Goal: Task Accomplishment & Management: Use online tool/utility

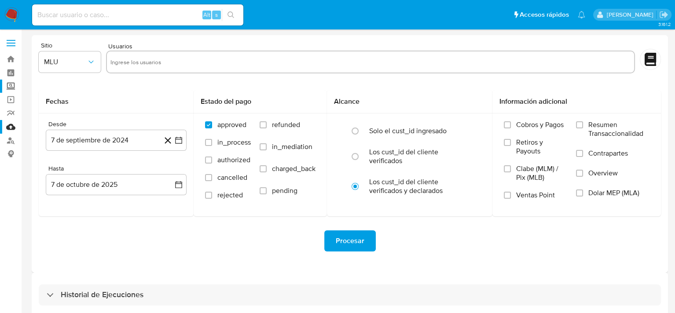
click at [8, 86] on label "Screening" at bounding box center [52, 87] width 105 height 14
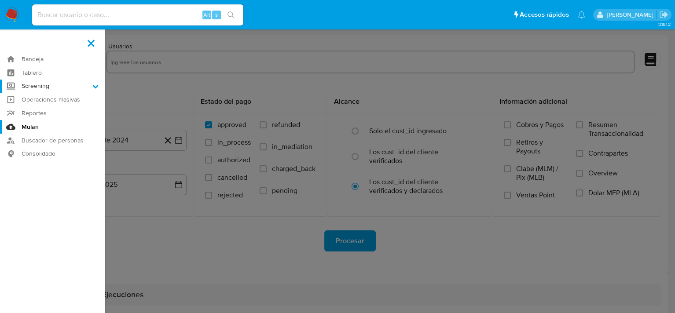
click at [0, 0] on input "Screening" at bounding box center [0, 0] width 0 height 0
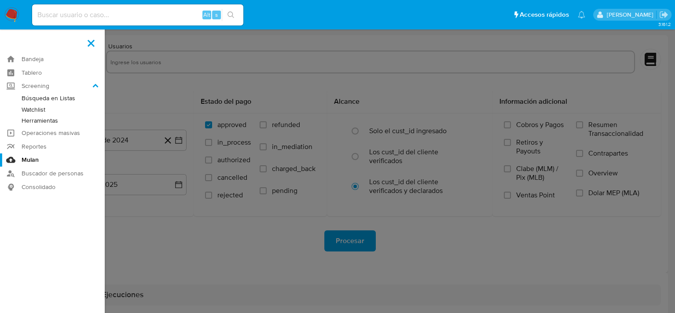
click at [59, 122] on link "Herramientas" at bounding box center [52, 120] width 105 height 11
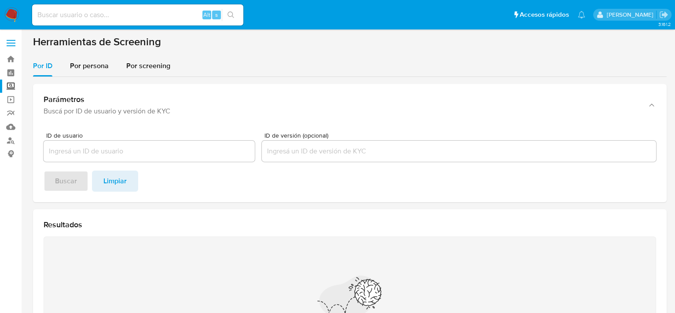
click at [89, 53] on section "Herramientas de Screening Por ID Por persona Por screening Parámetros Buscá por…" at bounding box center [350, 221] width 634 height 373
click at [93, 66] on span "Por persona" at bounding box center [89, 66] width 39 height 10
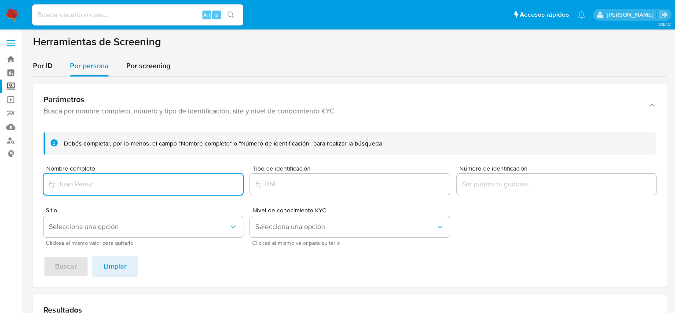
click at [121, 241] on span "Clickeá el mismo valor para quitarlo" at bounding box center [145, 243] width 199 height 4
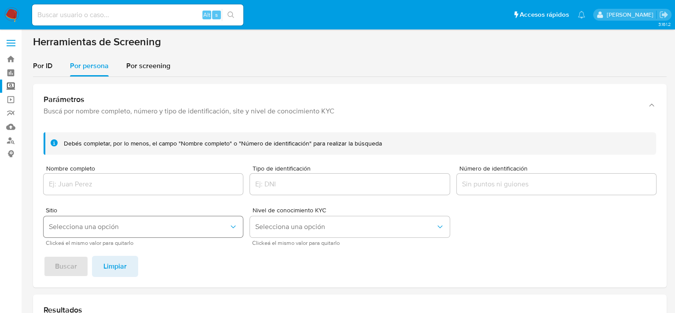
click at [119, 228] on span "Selecciona una opción" at bounding box center [139, 227] width 180 height 9
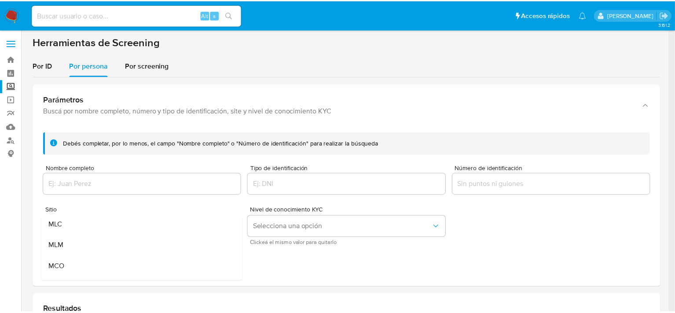
scroll to position [60, 0]
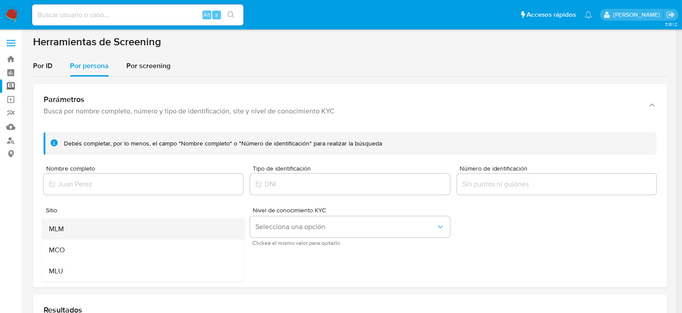
click at [70, 230] on div "MLM" at bounding box center [141, 229] width 184 height 21
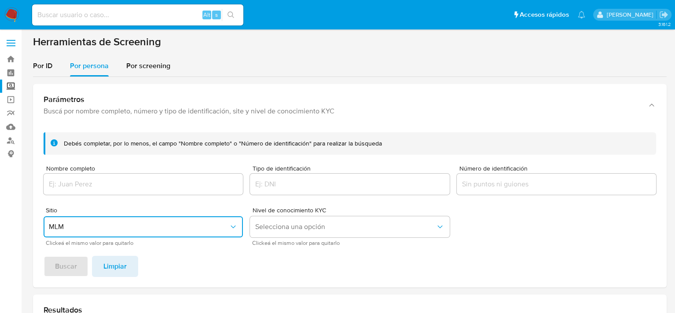
click at [106, 183] on input "Nombre completo" at bounding box center [143, 184] width 199 height 11
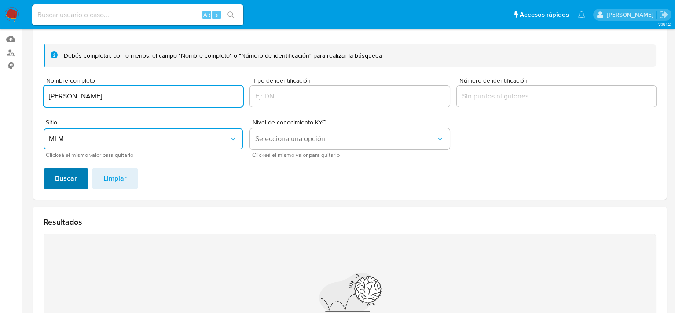
type input "MARTIN MATA REYES"
click at [64, 174] on span "Buscar" at bounding box center [66, 178] width 22 height 19
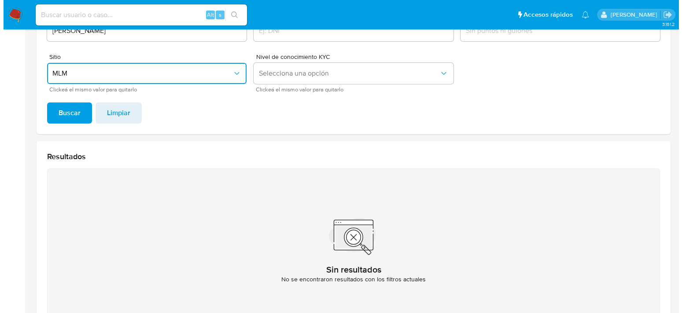
scroll to position [85, 0]
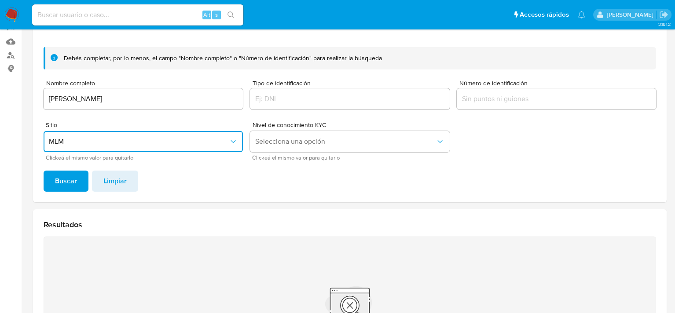
click at [78, 147] on button "MLM" at bounding box center [143, 141] width 199 height 21
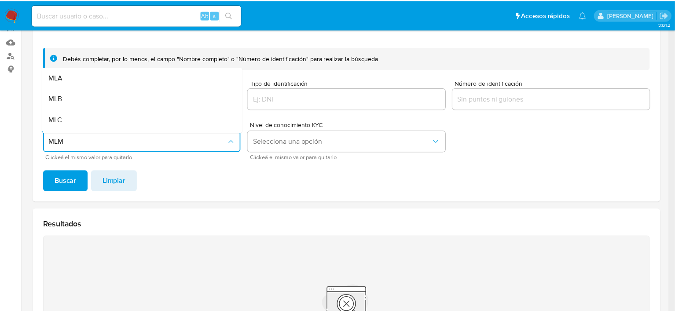
scroll to position [18, 0]
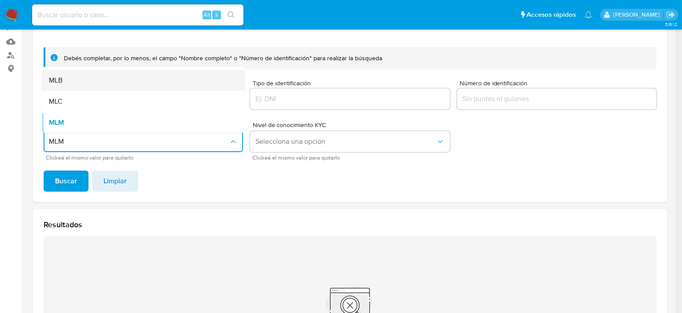
click at [70, 85] on div "MLB" at bounding box center [141, 80] width 184 height 21
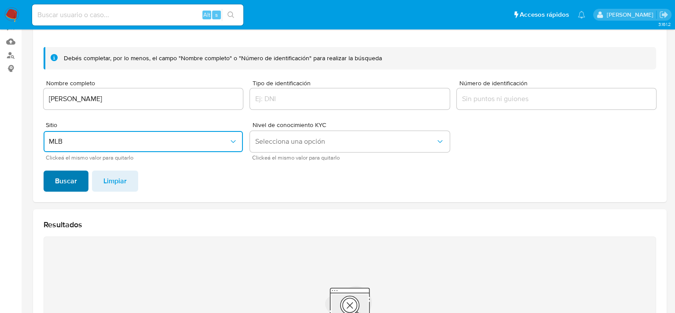
click at [70, 182] on span "Buscar" at bounding box center [66, 181] width 22 height 19
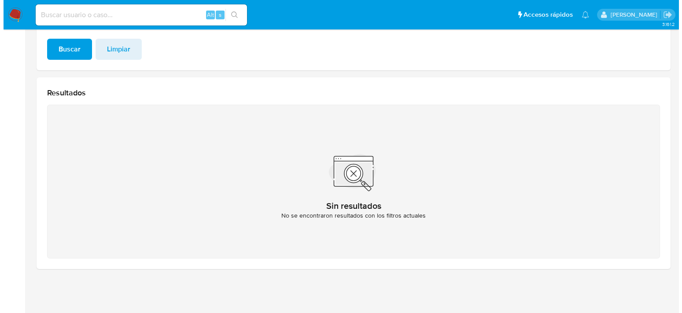
scroll to position [41, 0]
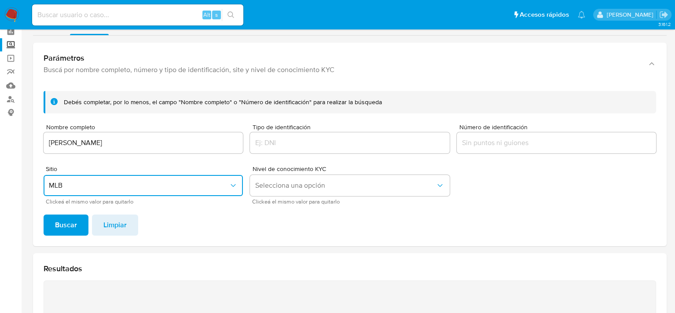
click at [92, 184] on span "MLB" at bounding box center [139, 185] width 180 height 9
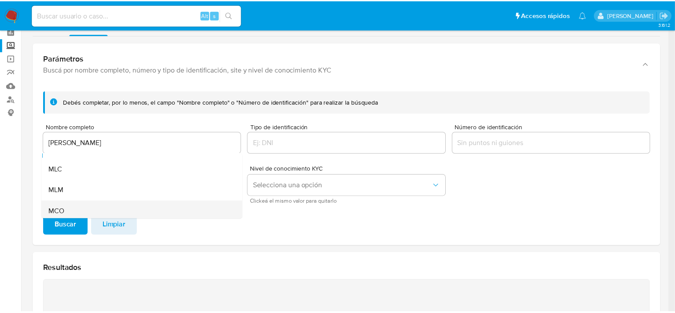
scroll to position [60, 0]
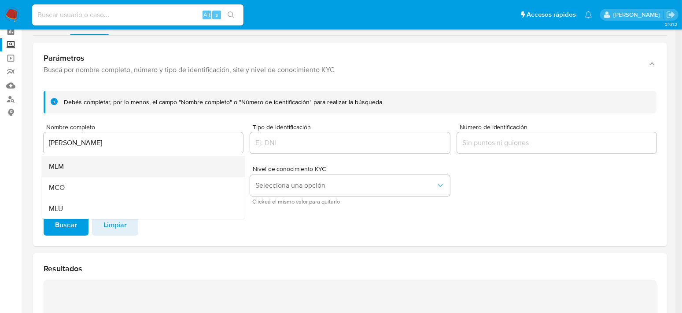
click at [63, 156] on div "MLM" at bounding box center [141, 166] width 184 height 21
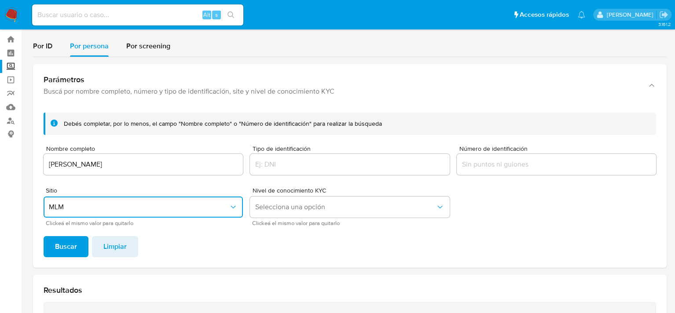
scroll to position [0, 0]
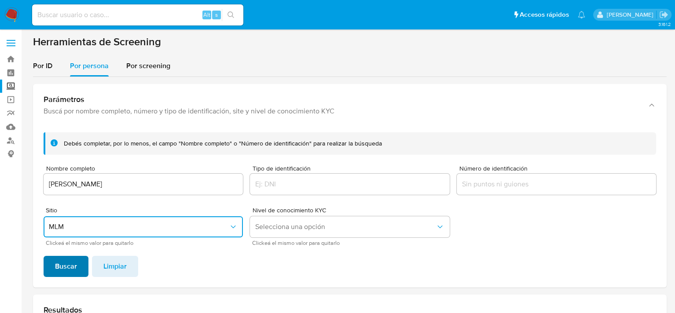
click at [73, 261] on span "Buscar" at bounding box center [66, 266] width 22 height 19
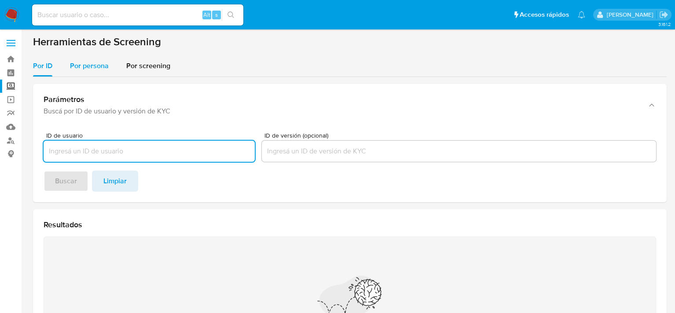
click at [86, 64] on span "Por persona" at bounding box center [89, 66] width 39 height 10
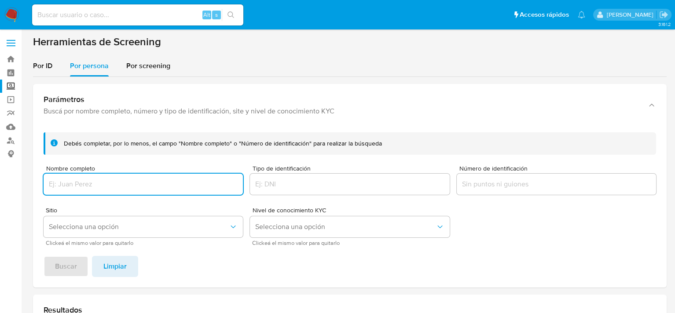
click at [86, 187] on input "Nombre completo" at bounding box center [143, 184] width 199 height 11
type input "FERNANDO GABRIEL TREJO VAZQUEZ"
click at [108, 220] on button "Selecciona una opción" at bounding box center [143, 227] width 199 height 21
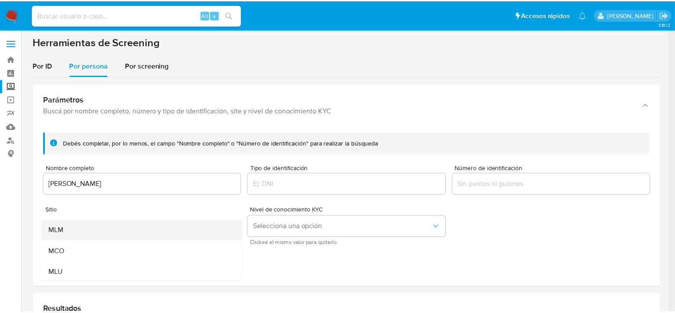
scroll to position [60, 0]
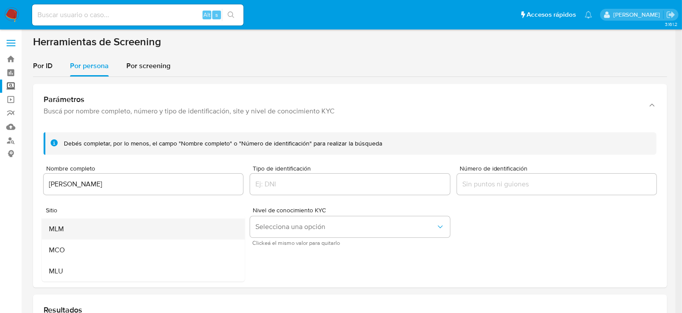
click at [71, 223] on div "MLM" at bounding box center [141, 229] width 184 height 21
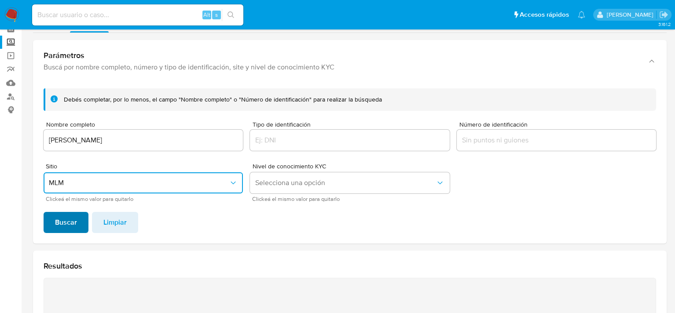
click at [66, 217] on span "Buscar" at bounding box center [66, 222] width 22 height 19
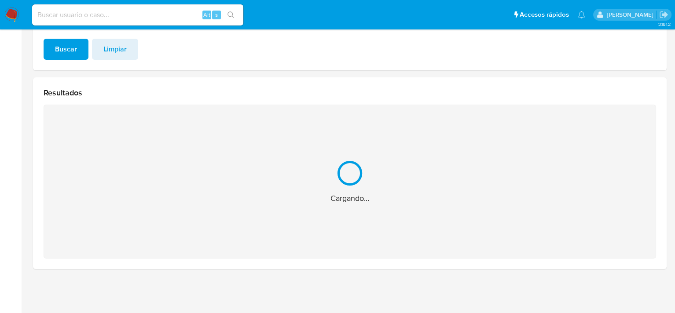
scroll to position [77, 0]
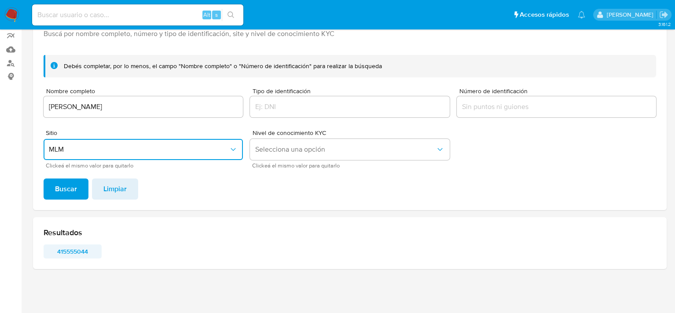
click at [75, 248] on span "415555044" at bounding box center [73, 252] width 46 height 12
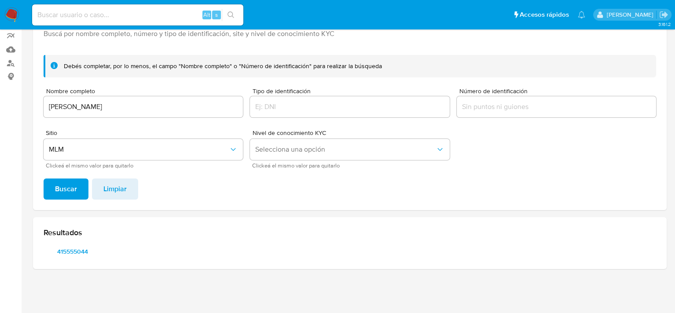
click at [11, 4] on nav "Pausado Ver notificaciones Alt s Accesos rápidos Presiona las siguientes teclas…" at bounding box center [337, 14] width 675 height 29
click at [13, 9] on img at bounding box center [11, 14] width 15 height 15
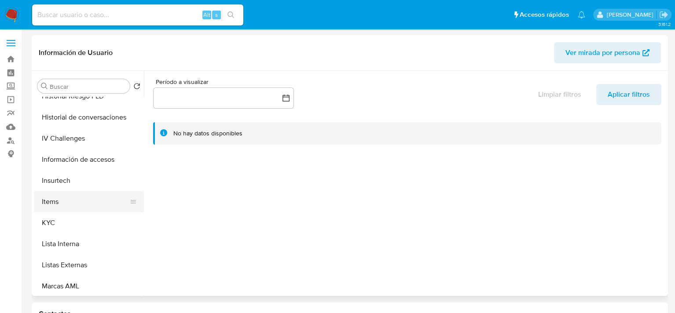
scroll to position [352, 0]
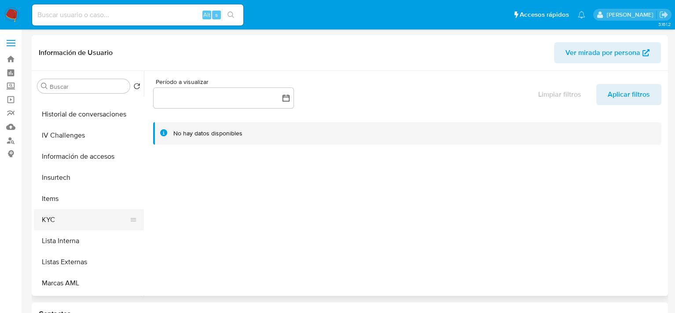
click at [63, 220] on button "KYC" at bounding box center [85, 220] width 103 height 21
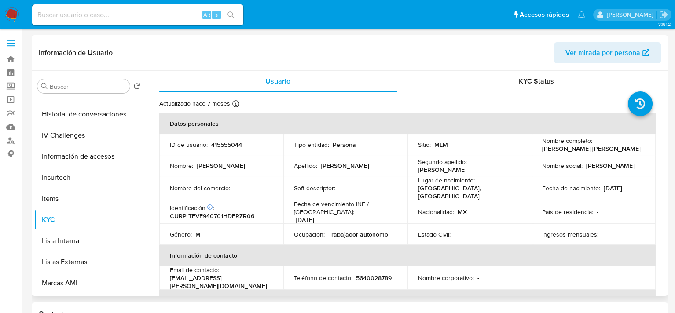
click at [215, 142] on p "415555044" at bounding box center [226, 145] width 31 height 8
copy p "415555044"
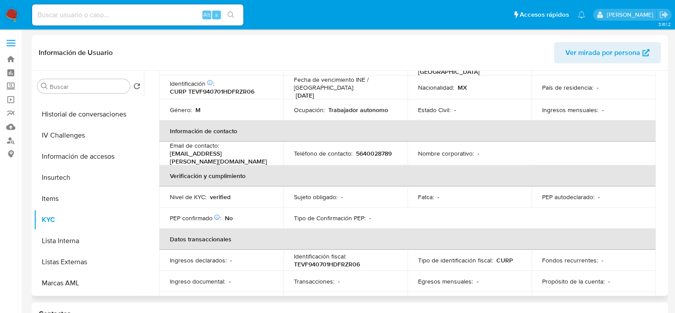
scroll to position [0, 0]
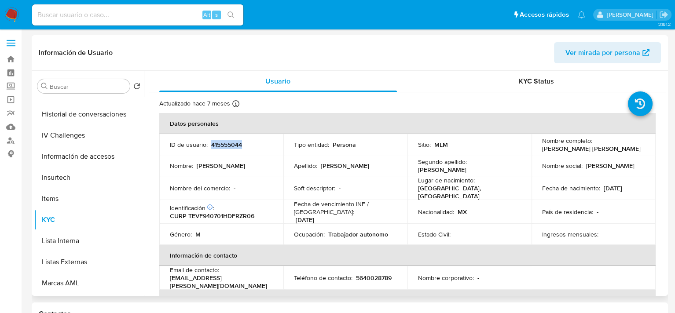
copy p "415555044"
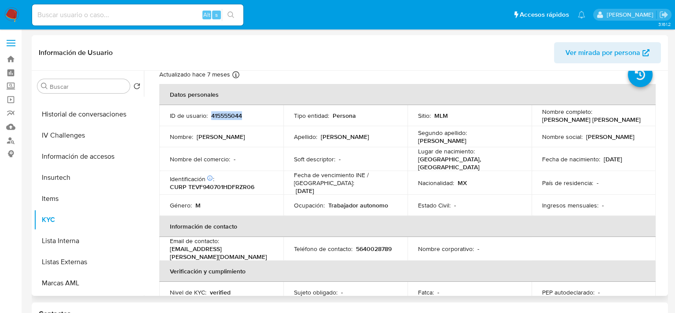
scroll to position [44, 0]
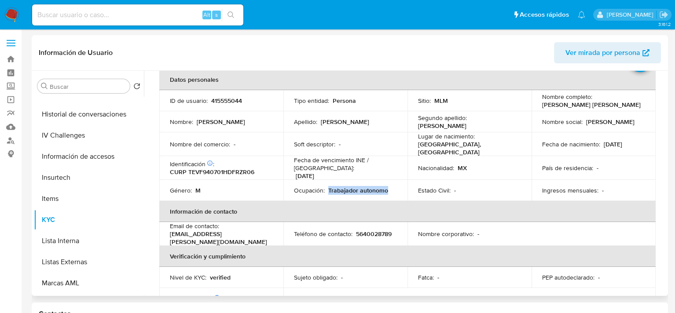
drag, startPoint x: 326, startPoint y: 188, endPoint x: 389, endPoint y: 191, distance: 62.6
click at [389, 191] on div "Ocupación : Trabajador autonomo" at bounding box center [345, 191] width 103 height 8
copy p "Trabajador autonomo"
click at [470, 191] on div "Estado Civil : -" at bounding box center [469, 191] width 103 height 8
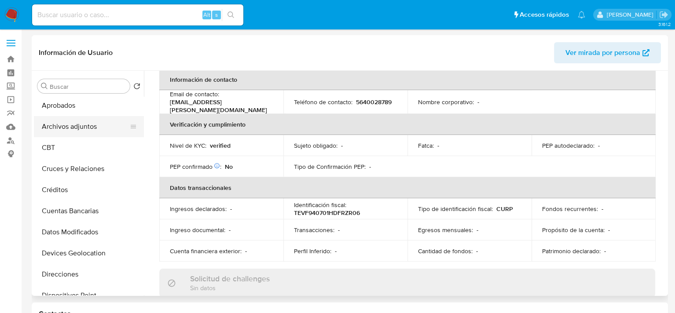
click at [87, 126] on button "Archivos adjuntos" at bounding box center [85, 126] width 103 height 21
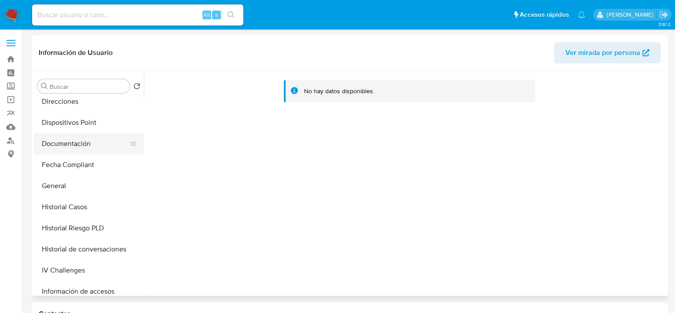
scroll to position [220, 0]
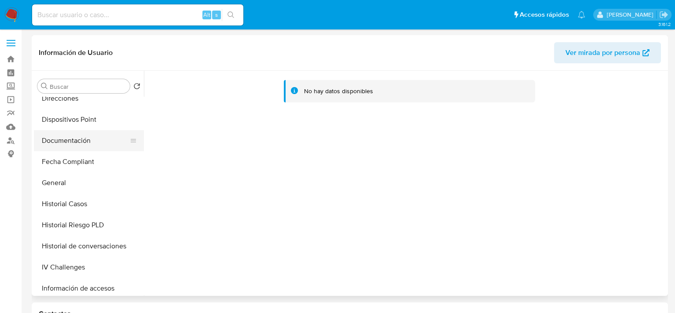
click at [63, 147] on button "Documentación" at bounding box center [85, 140] width 103 height 21
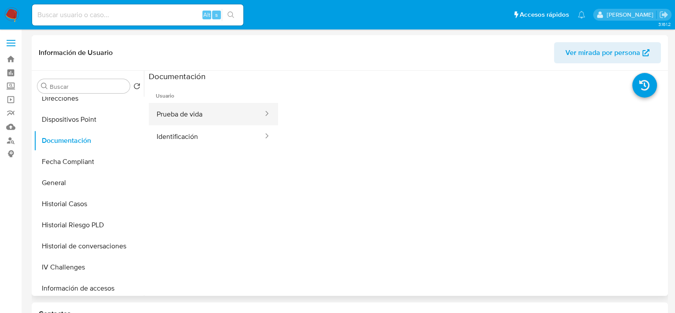
click at [224, 118] on button "Prueba de vida" at bounding box center [206, 114] width 115 height 22
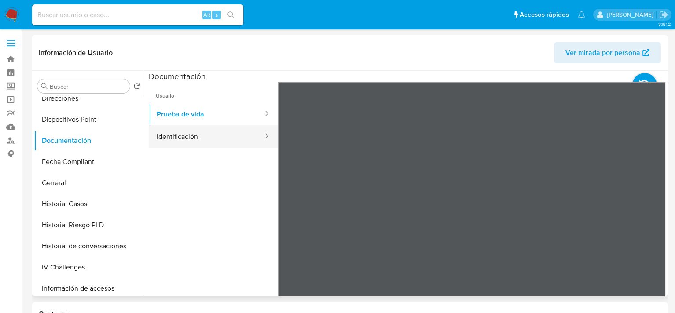
click at [193, 135] on button "Identificación" at bounding box center [206, 136] width 115 height 22
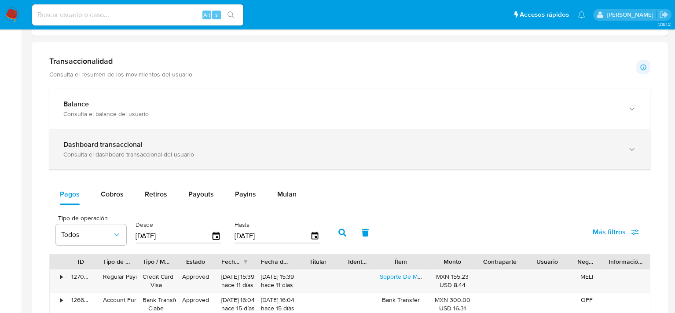
scroll to position [396, 0]
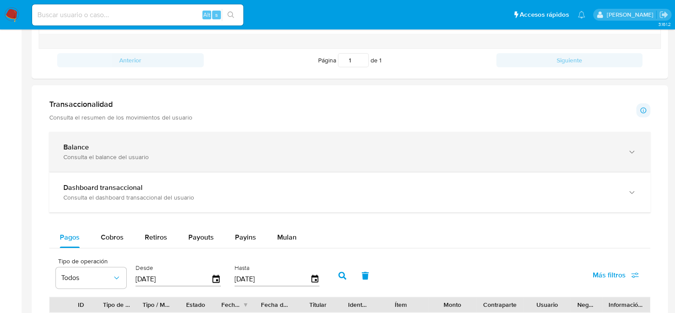
click at [123, 169] on div "Balance Consulta el balance del usuario" at bounding box center [349, 152] width 601 height 40
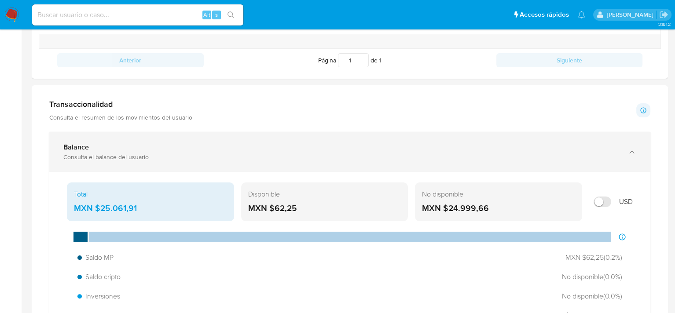
click at [137, 159] on div "Consulta el balance del usuario" at bounding box center [341, 157] width 556 height 8
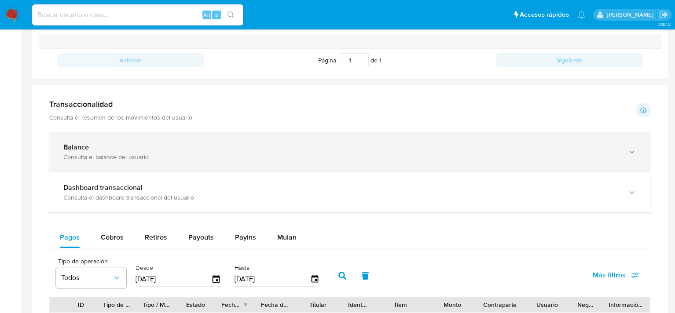
click at [278, 147] on div "Balance" at bounding box center [341, 147] width 556 height 9
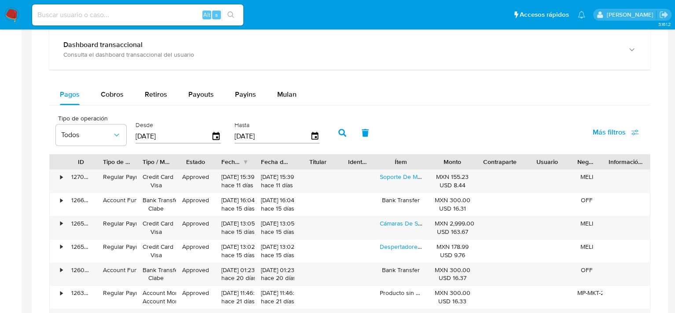
scroll to position [880, 0]
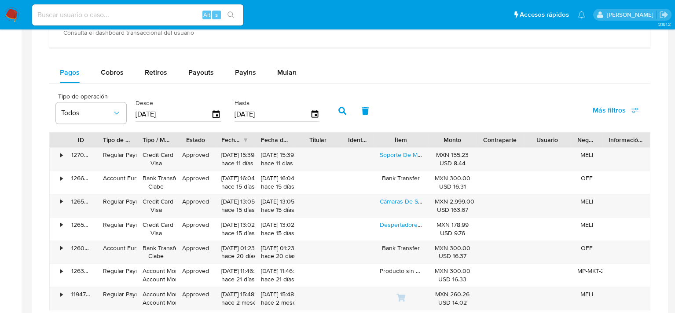
click at [499, 98] on div "Tipo de operación Todos Desde 10/07/2025 Hasta 07/10/2025 Más filtros" at bounding box center [349, 110] width 601 height 44
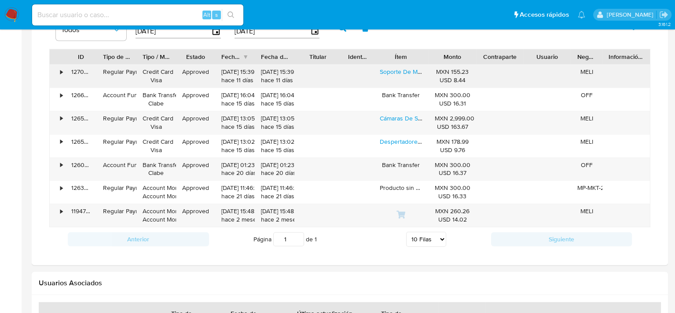
scroll to position [969, 0]
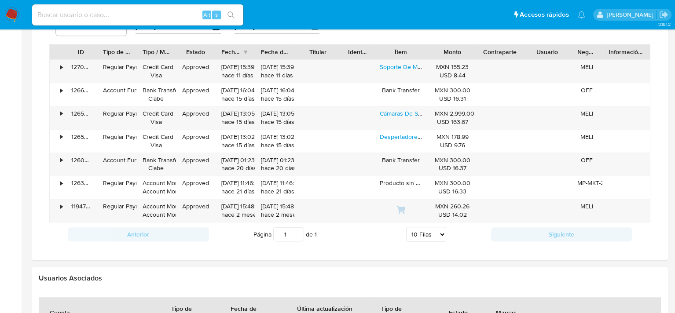
click at [434, 234] on select "5 Filas 10 Filas 20 Filas 25 Filas 50 Filas 100 Filas" at bounding box center [426, 234] width 40 height 15
click at [407, 227] on select "5 Filas 10 Filas 20 Filas 25 Filas 50 Filas 100 Filas" at bounding box center [426, 234] width 40 height 15
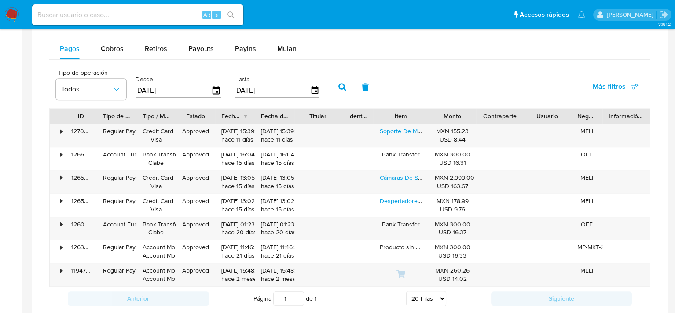
scroll to position [924, 0]
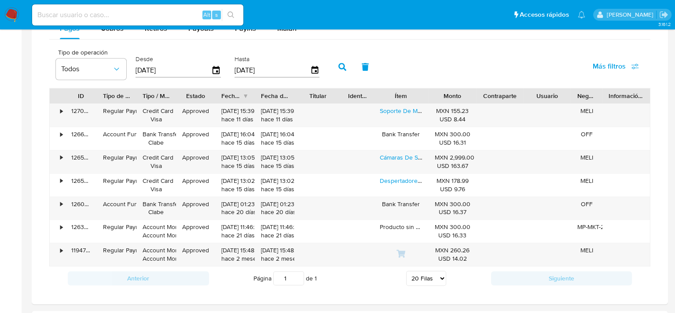
click at [427, 278] on select "5 Filas 10 Filas 20 Filas 25 Filas 50 Filas 100 Filas" at bounding box center [426, 278] width 40 height 15
select select "10"
click at [407, 271] on select "5 Filas 10 Filas 20 Filas 25 Filas 50 Filas 100 Filas" at bounding box center [426, 278] width 40 height 15
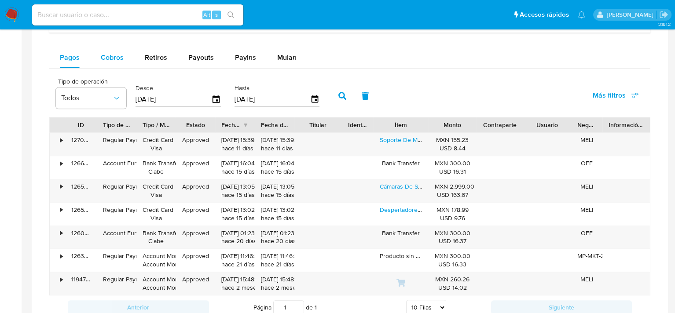
scroll to position [880, 0]
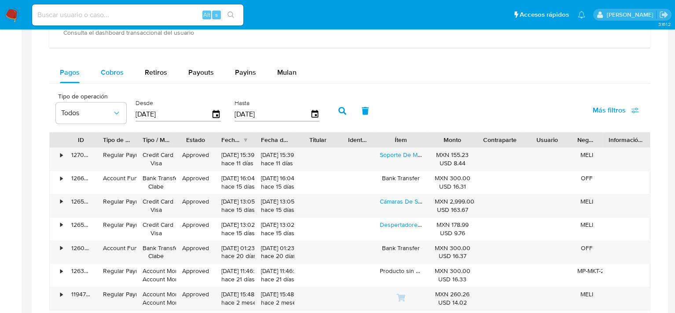
click at [115, 73] on span "Cobros" at bounding box center [112, 72] width 23 height 10
select select "10"
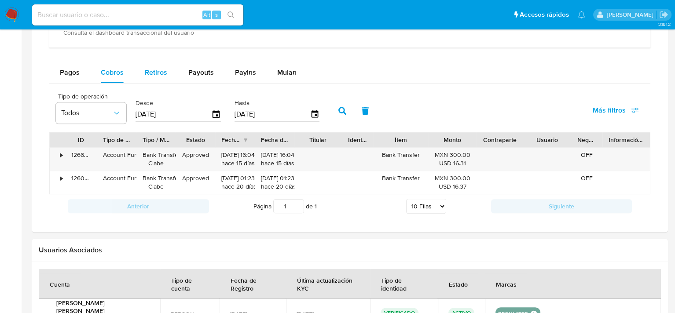
click at [161, 72] on span "Retiros" at bounding box center [156, 72] width 22 height 10
select select "10"
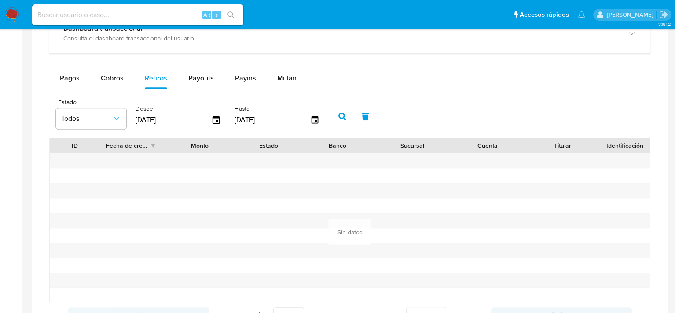
scroll to position [836, 0]
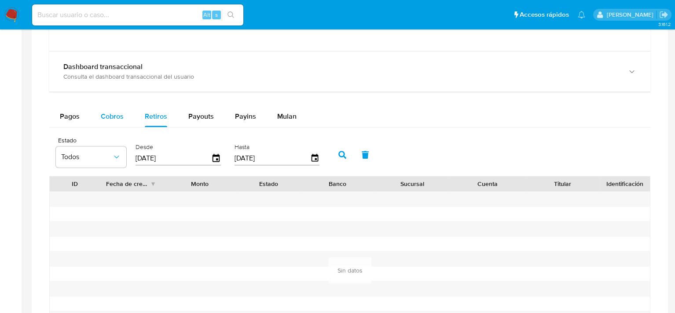
click at [104, 114] on span "Cobros" at bounding box center [112, 116] width 23 height 10
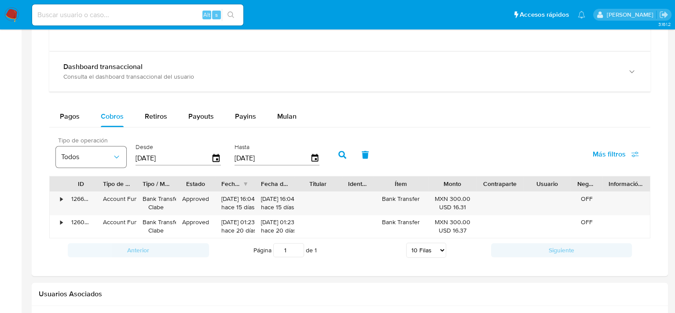
click at [116, 151] on button "Todos" at bounding box center [91, 157] width 70 height 21
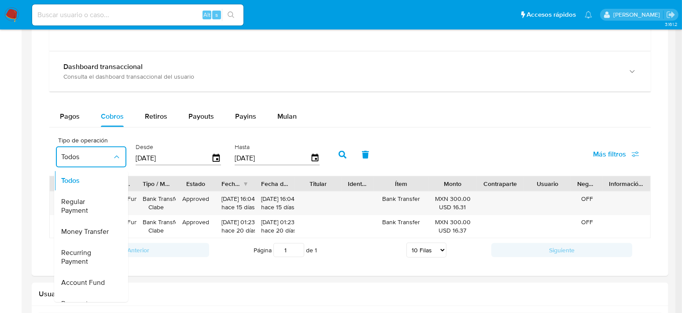
click at [441, 119] on div "Pagos Cobros Retiros Payouts Payins Mulan" at bounding box center [349, 116] width 601 height 21
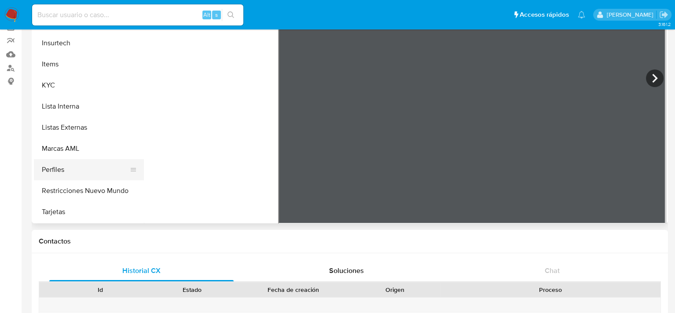
scroll to position [88, 0]
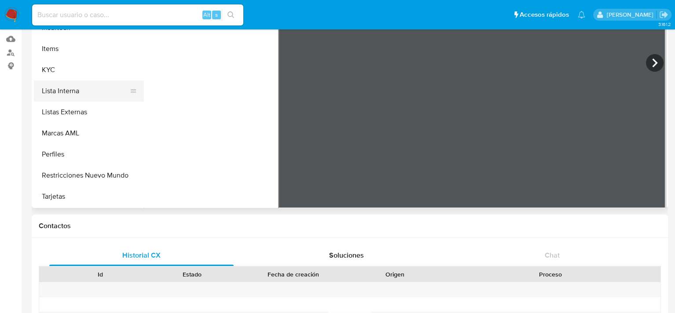
click at [71, 93] on button "Lista Interna" at bounding box center [85, 91] width 103 height 21
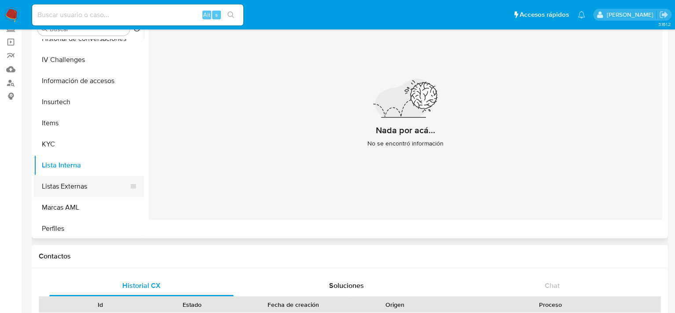
scroll to position [44, 0]
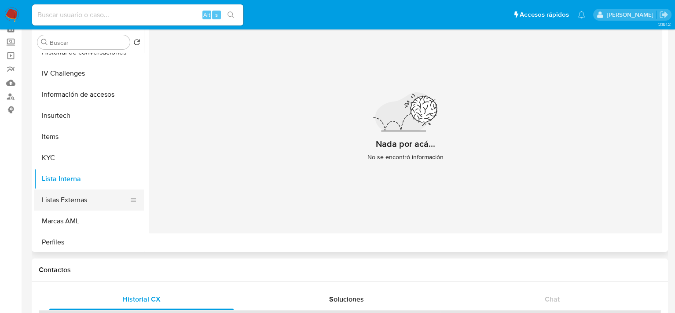
click at [79, 192] on button "Listas Externas" at bounding box center [85, 200] width 103 height 21
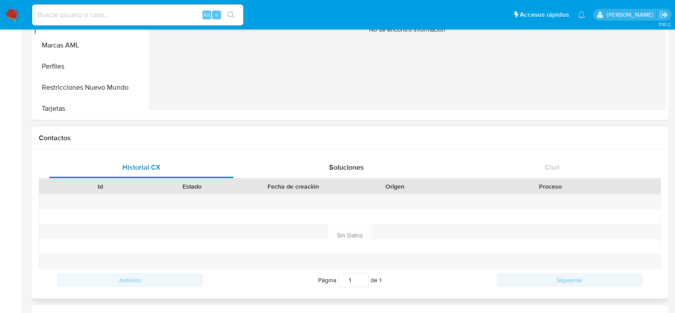
scroll to position [88, 0]
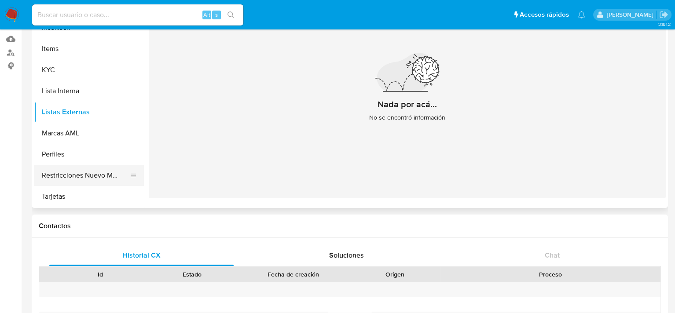
click at [84, 175] on button "Restricciones Nuevo Mundo" at bounding box center [85, 175] width 103 height 21
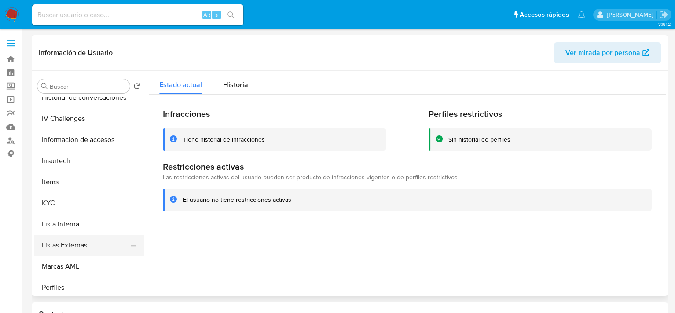
scroll to position [396, 0]
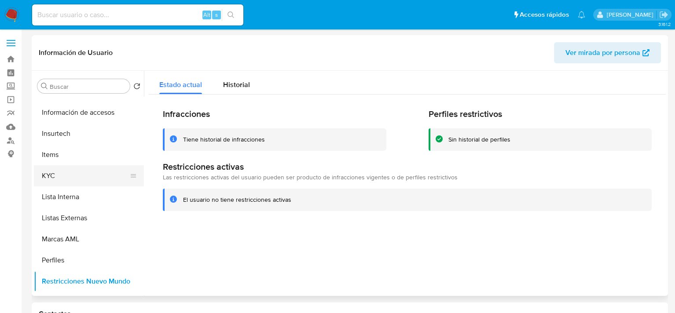
click at [62, 171] on button "KYC" at bounding box center [85, 176] width 103 height 21
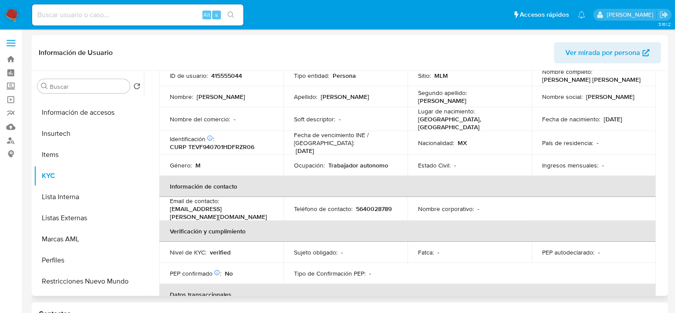
scroll to position [88, 0]
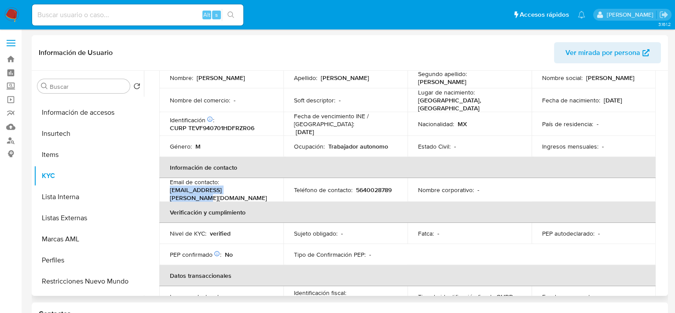
drag, startPoint x: 168, startPoint y: 189, endPoint x: 253, endPoint y: 191, distance: 84.6
click at [253, 191] on td "Email de contacto : fernandote.trejo@gmail.com" at bounding box center [221, 190] width 124 height 24
copy p "fernandote.trejo@gmail.com"
click at [368, 187] on p "5640028789" at bounding box center [374, 190] width 36 height 8
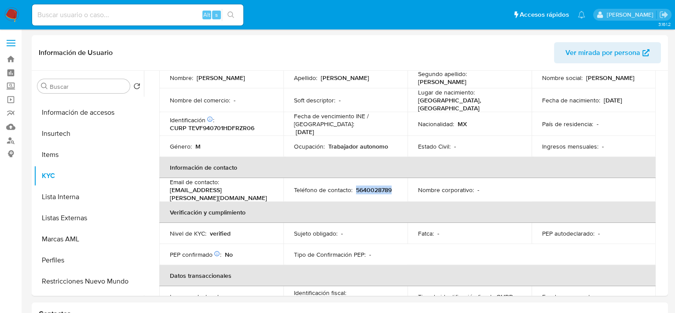
copy p "5640028789"
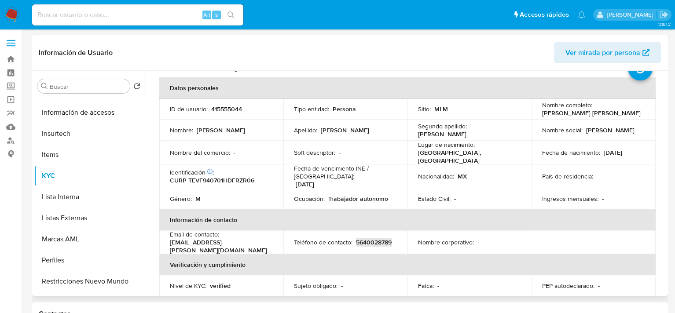
scroll to position [27, 0]
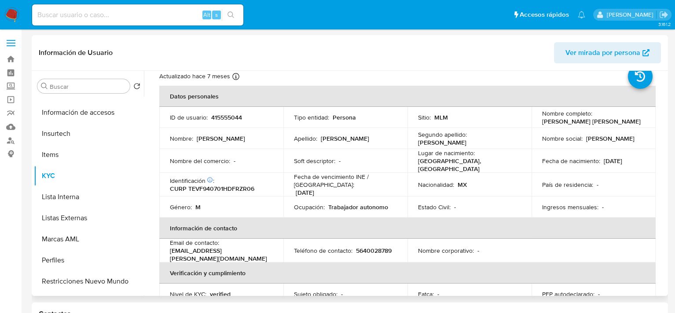
click at [217, 185] on p "CURP TEVF940701HDFRZR06" at bounding box center [212, 189] width 85 height 8
copy p "TEVF940701HDFRZR06"
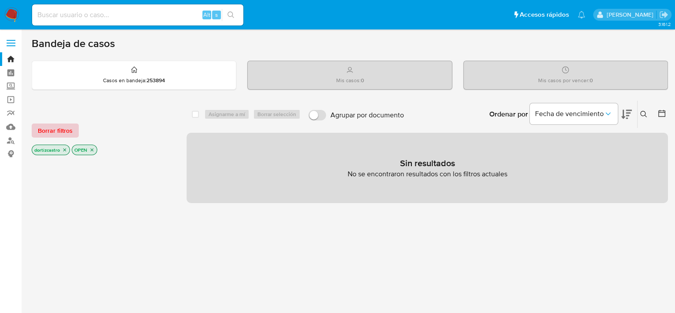
click at [61, 126] on span "Borrar filtros" at bounding box center [55, 131] width 35 height 12
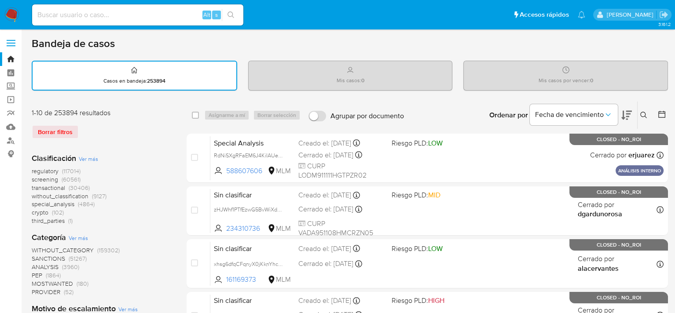
click at [656, 114] on div at bounding box center [660, 115] width 16 height 27
click at [648, 115] on button at bounding box center [645, 115] width 15 height 11
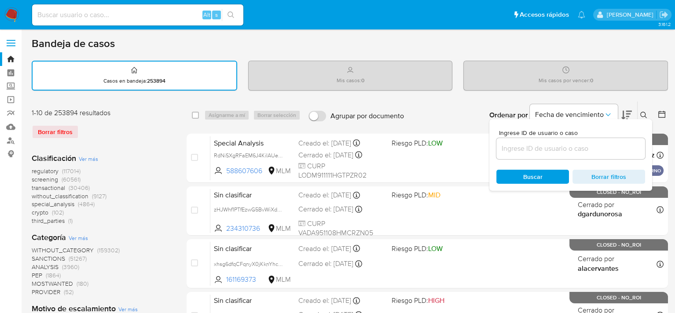
click at [544, 143] on div at bounding box center [571, 148] width 149 height 21
click at [530, 148] on input at bounding box center [571, 148] width 149 height 11
paste input "415555044"
type input "415555044"
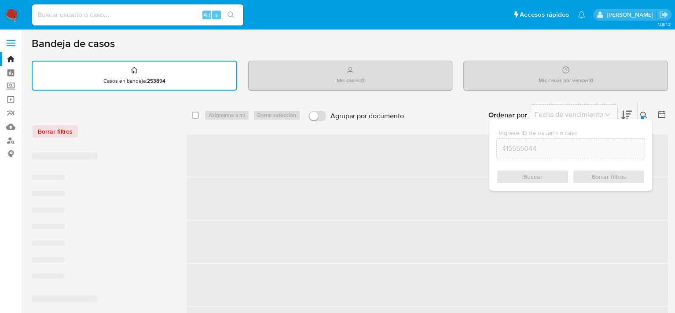
click at [528, 176] on div "Buscar Borrar filtros" at bounding box center [571, 177] width 149 height 14
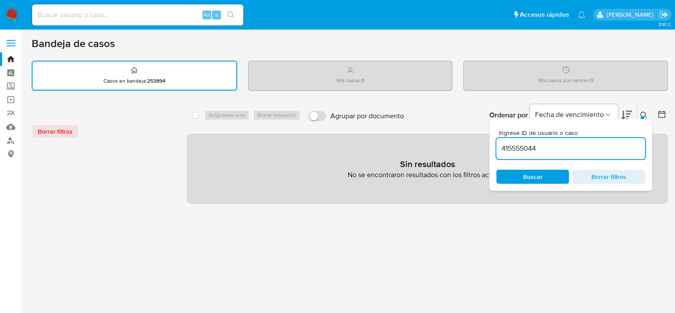
click at [528, 175] on span "Buscar" at bounding box center [532, 177] width 19 height 14
click at [523, 179] on span "Buscar" at bounding box center [532, 177] width 19 height 14
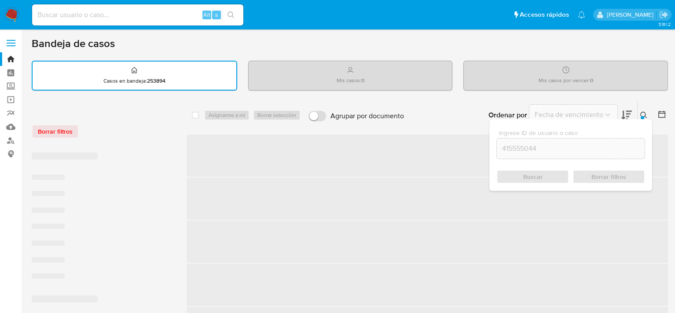
click at [556, 155] on div "415555044" at bounding box center [571, 148] width 149 height 21
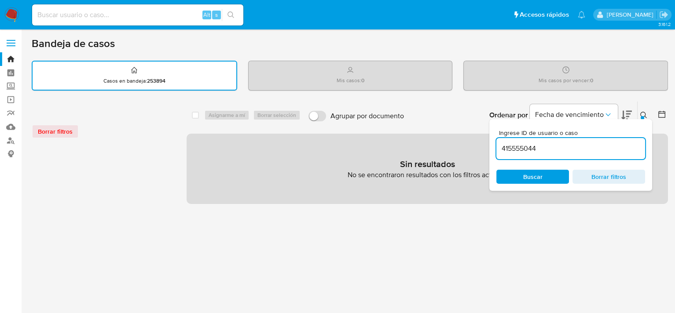
click at [554, 151] on input "415555044" at bounding box center [571, 148] width 149 height 11
click at [525, 236] on div "select-all-cases-checkbox Asignarme a mí Borrar selección Agrupar por documento…" at bounding box center [428, 294] width 482 height 386
click at [646, 115] on icon at bounding box center [644, 115] width 7 height 7
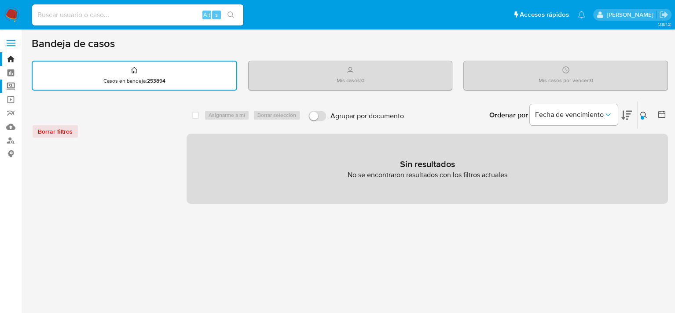
click at [10, 88] on label "Screening" at bounding box center [52, 87] width 105 height 14
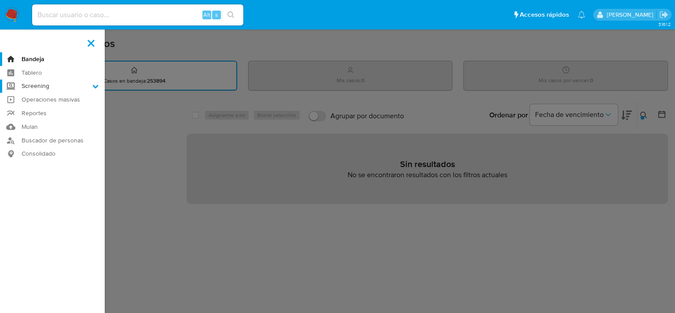
click at [0, 0] on input "Screening" at bounding box center [0, 0] width 0 height 0
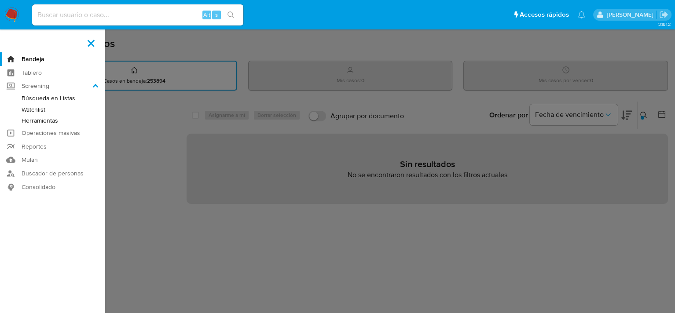
click at [45, 122] on link "Herramientas" at bounding box center [52, 120] width 105 height 11
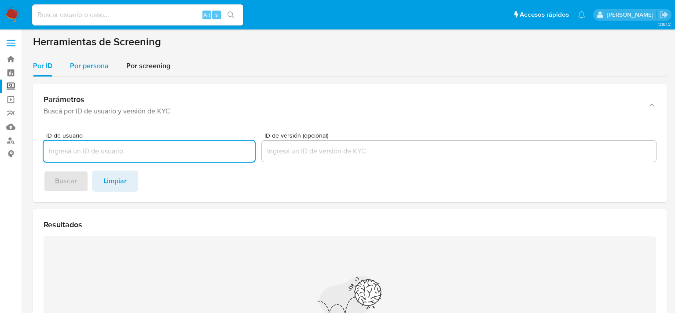
click at [93, 63] on span "Por persona" at bounding box center [89, 66] width 39 height 10
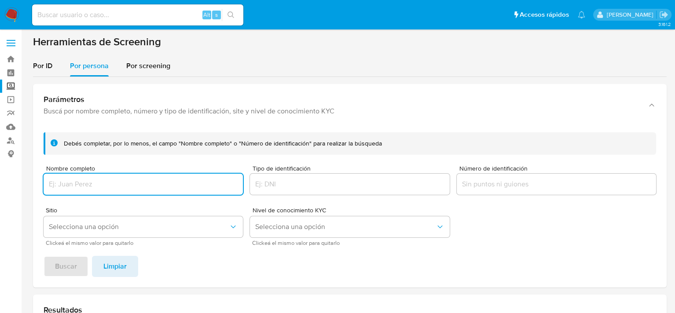
click at [100, 182] on input "Nombre completo" at bounding box center [143, 184] width 199 height 11
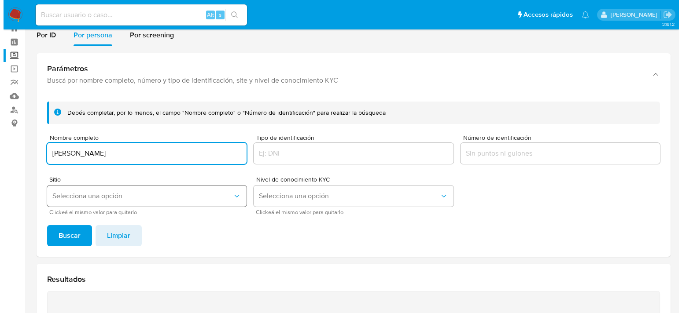
scroll to position [44, 0]
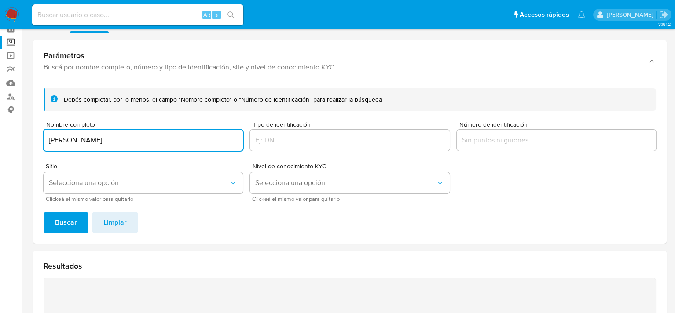
click at [115, 142] on input "[PERSON_NAME]" at bounding box center [143, 140] width 199 height 11
type input "[PERSON_NAME]"
click at [89, 189] on button "Selecciona una opción" at bounding box center [143, 183] width 199 height 21
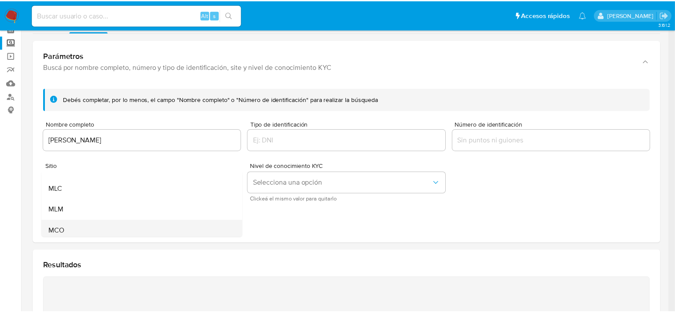
scroll to position [60, 0]
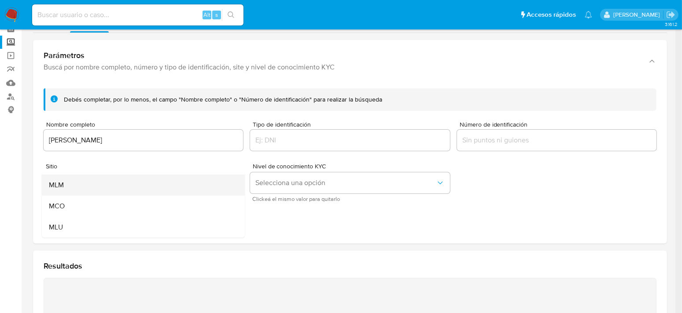
click at [62, 186] on span "MLM" at bounding box center [56, 185] width 15 height 9
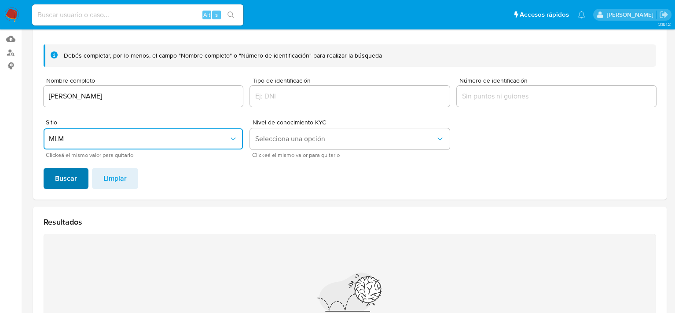
click at [71, 180] on span "Buscar" at bounding box center [66, 178] width 22 height 19
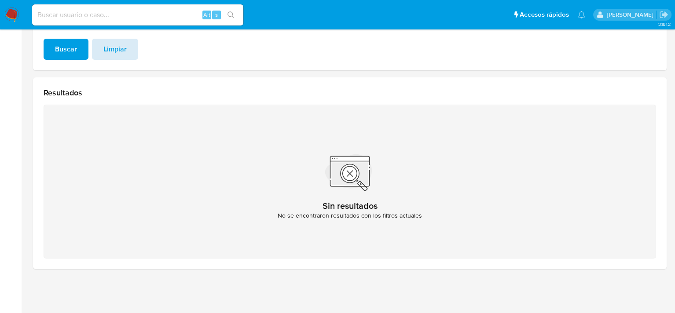
click at [121, 46] on span "Limpiar" at bounding box center [114, 49] width 23 height 19
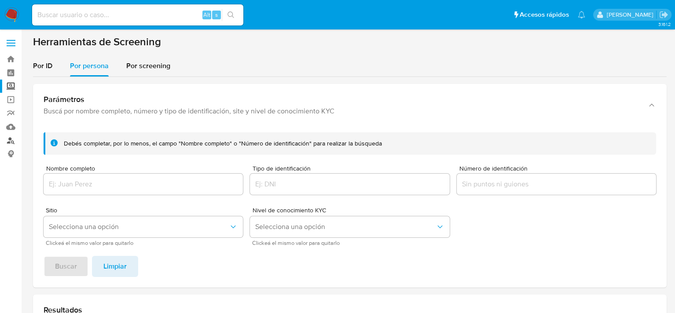
click at [11, 140] on link "Buscador de personas" at bounding box center [52, 141] width 105 height 14
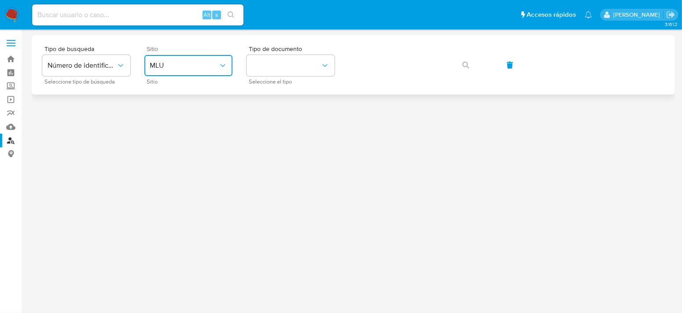
click at [195, 74] on button "MLU" at bounding box center [188, 65] width 88 height 21
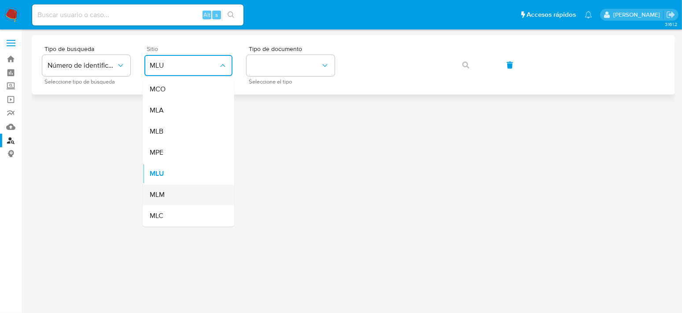
click at [173, 196] on div "MLM" at bounding box center [186, 194] width 72 height 21
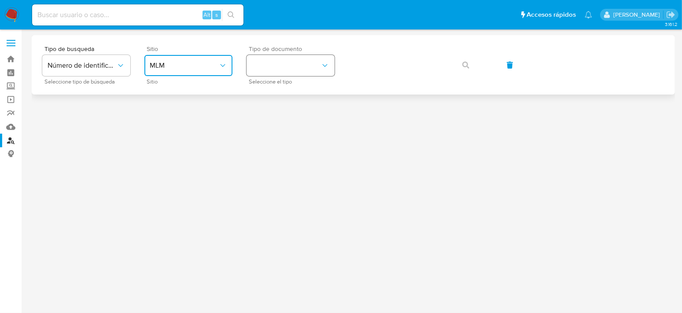
drag, startPoint x: 334, startPoint y: 67, endPoint x: 324, endPoint y: 60, distance: 11.7
click at [324, 60] on button "identificationType" at bounding box center [291, 65] width 88 height 21
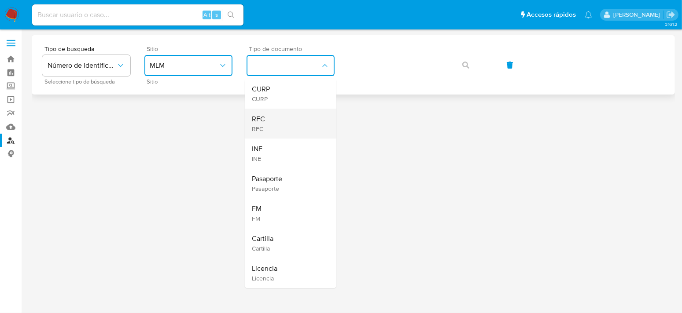
click at [291, 126] on div "RFC RFC" at bounding box center [288, 124] width 72 height 30
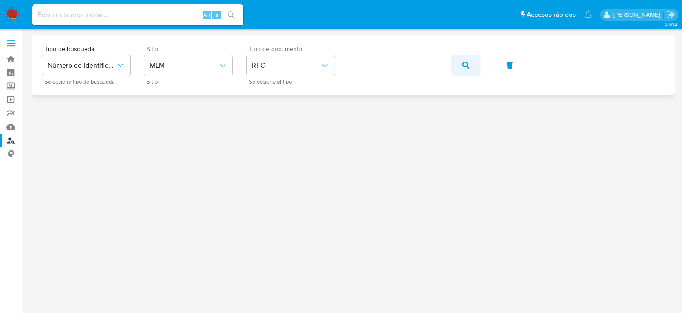
click at [466, 65] on icon "button" at bounding box center [465, 65] width 7 height 7
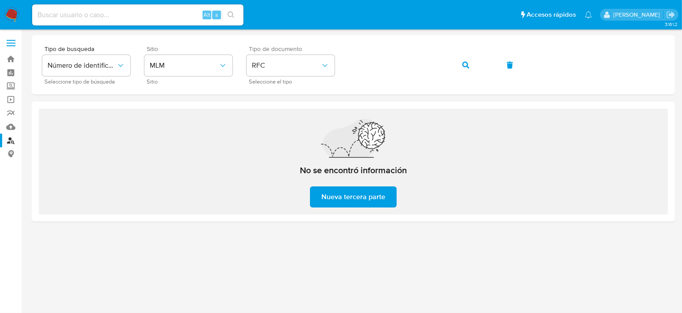
click at [15, 16] on img at bounding box center [11, 14] width 15 height 15
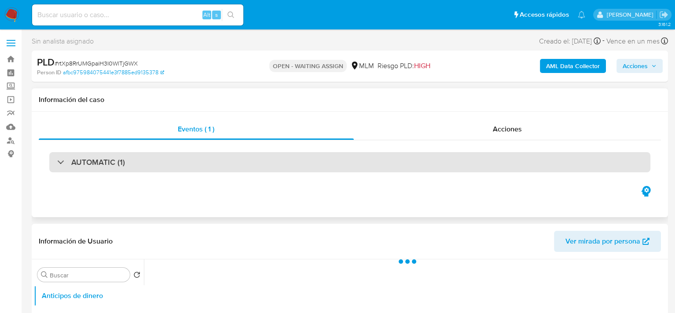
select select "10"
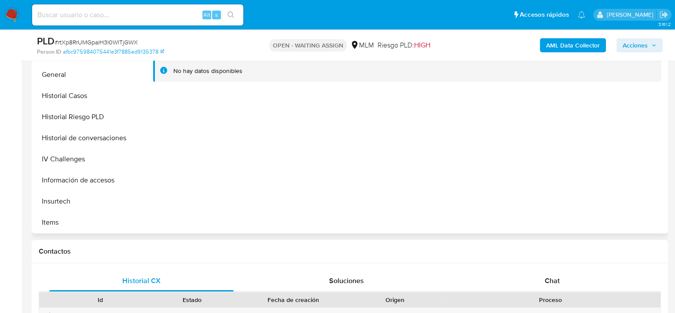
scroll to position [352, 0]
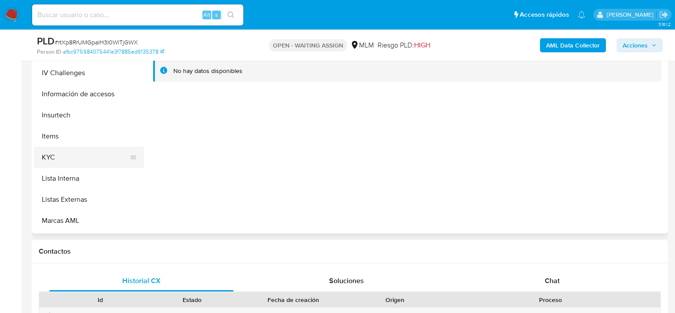
click at [54, 157] on button "KYC" at bounding box center [85, 157] width 103 height 21
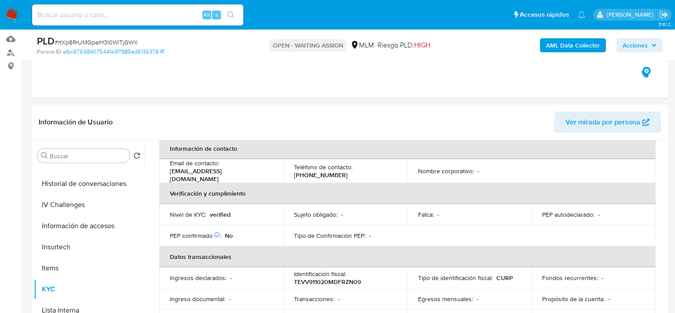
scroll to position [132, 0]
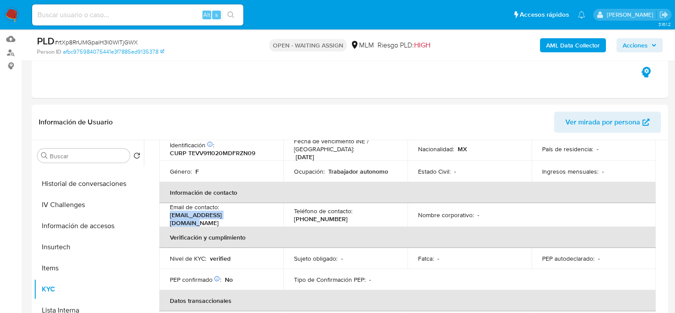
drag, startPoint x: 169, startPoint y: 215, endPoint x: 246, endPoint y: 218, distance: 76.7
click at [246, 218] on td "Email de contacto : trejovazquezv@gmail.com" at bounding box center [221, 215] width 124 height 24
copy p "trejovazquezv@gmail.com"
click at [315, 216] on p "(55) 80313249" at bounding box center [321, 219] width 54 height 8
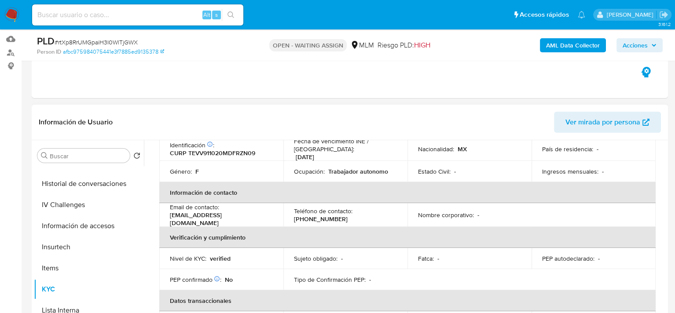
click at [342, 217] on div "Teléfono de contacto : (55) 80313249" at bounding box center [345, 215] width 103 height 16
drag, startPoint x: 334, startPoint y: 214, endPoint x: 293, endPoint y: 214, distance: 40.5
click at [294, 214] on div "Teléfono de contacto : (55) 80313249" at bounding box center [345, 215] width 103 height 16
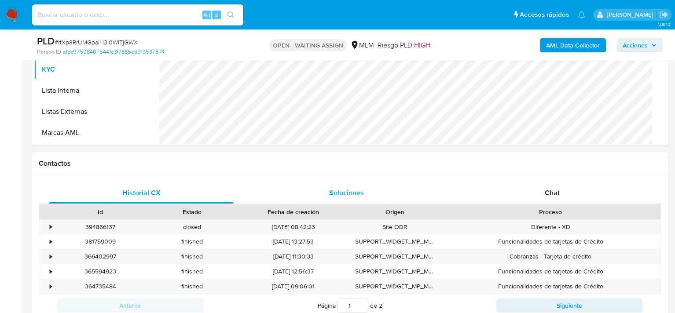
scroll to position [264, 0]
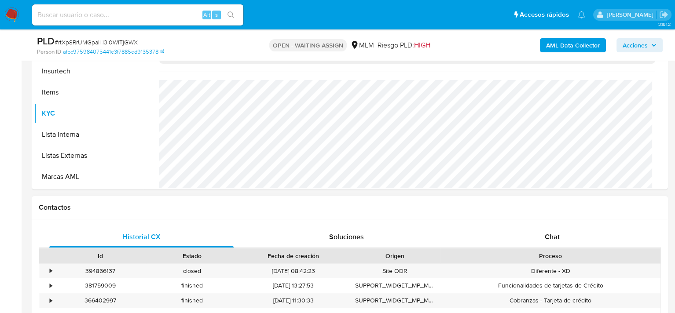
click at [423, 212] on div "Contactos" at bounding box center [350, 207] width 637 height 23
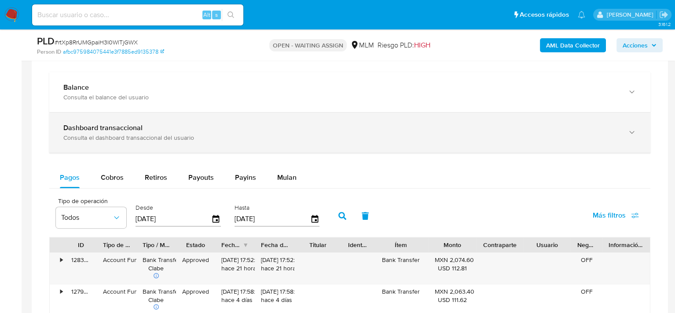
scroll to position [616, 0]
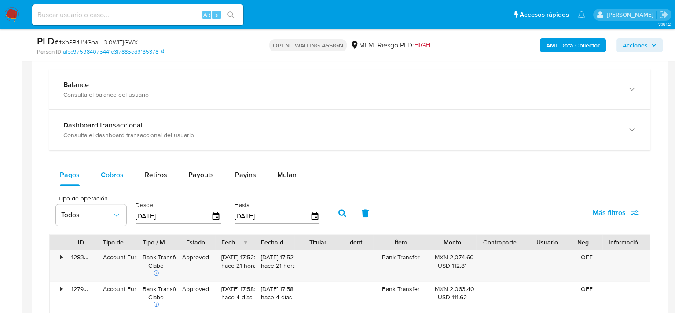
click at [108, 167] on div "Cobros" at bounding box center [112, 175] width 23 height 21
select select "10"
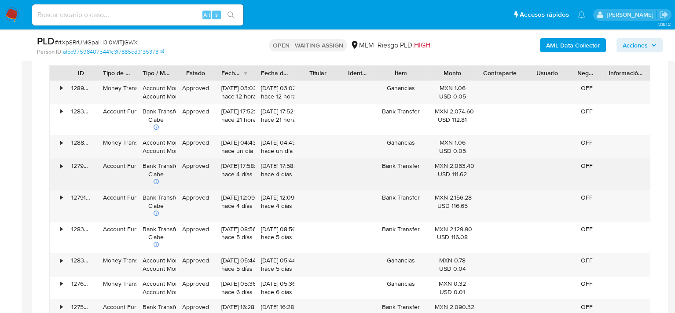
scroll to position [792, 0]
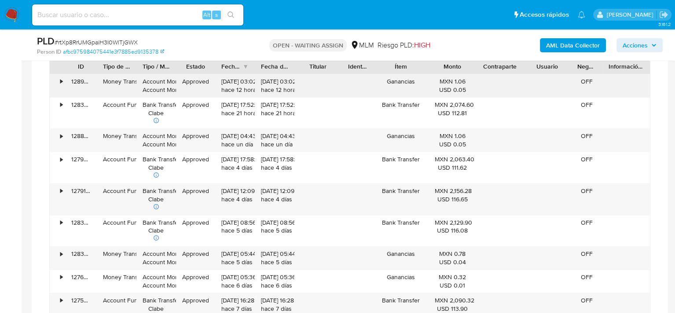
drag, startPoint x: 453, startPoint y: 81, endPoint x: 465, endPoint y: 91, distance: 15.7
click at [465, 91] on div "MXN 1.06 USD 0.05" at bounding box center [452, 85] width 35 height 17
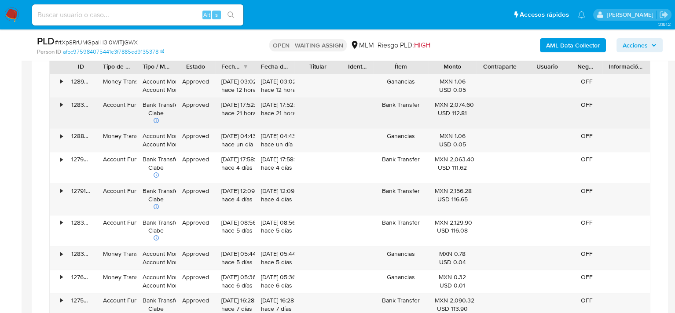
click at [461, 109] on div "USD 112.81" at bounding box center [452, 113] width 35 height 8
drag, startPoint x: 451, startPoint y: 103, endPoint x: 468, endPoint y: 106, distance: 17.4
click at [468, 106] on div "MXN 2,074.60 USD 112.81" at bounding box center [452, 109] width 35 height 17
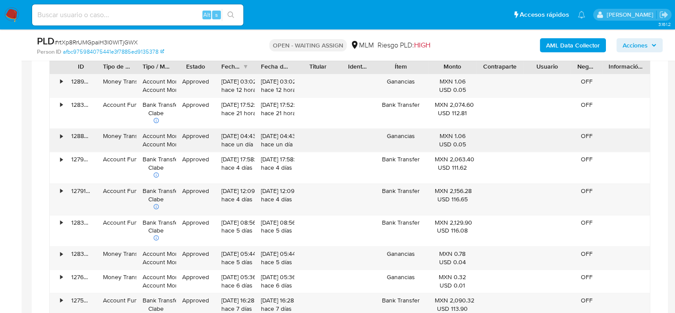
click at [450, 143] on div "USD 0.05" at bounding box center [452, 144] width 35 height 8
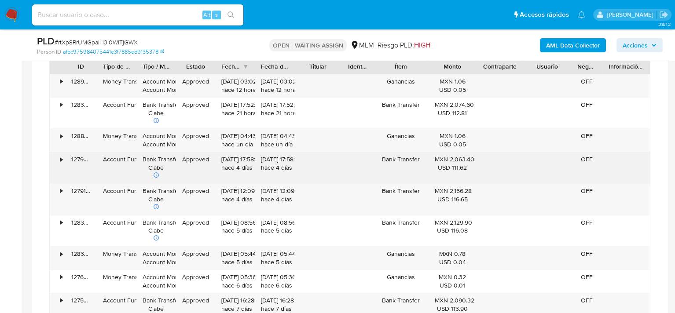
click at [476, 165] on div "• 127963425401 Account Fund Bank Transfer Clabe Approved 03/10/2025 17:58:47 ha…" at bounding box center [350, 167] width 600 height 31
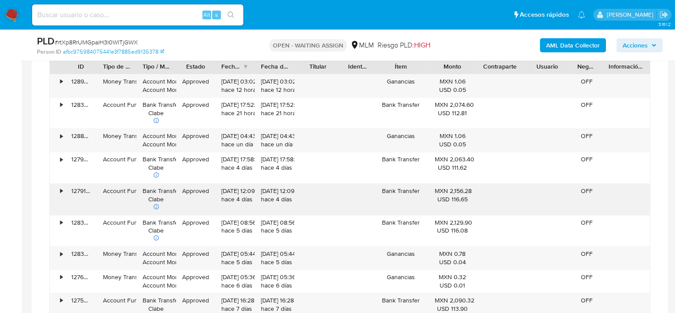
click at [473, 185] on div "MXN 2,156.28 USD 116.65" at bounding box center [453, 199] width 48 height 31
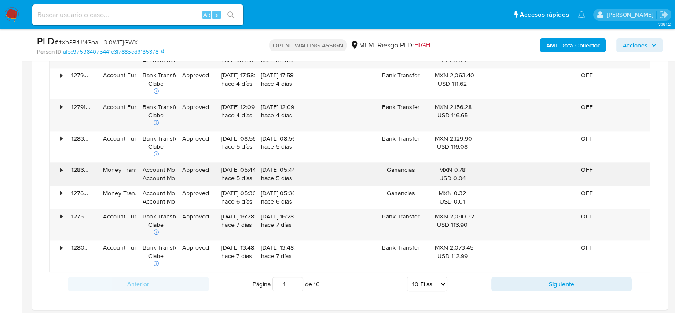
scroll to position [880, 0]
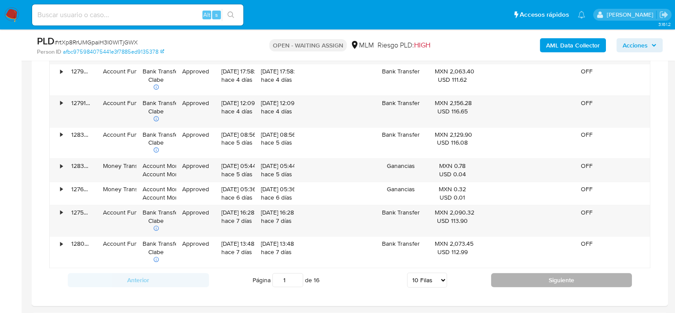
click at [561, 277] on button "Siguiente" at bounding box center [561, 280] width 141 height 14
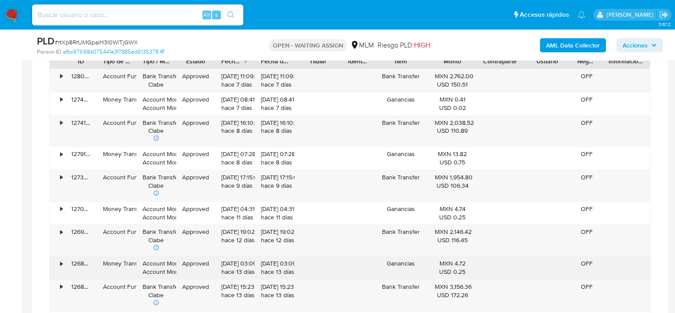
scroll to position [792, 0]
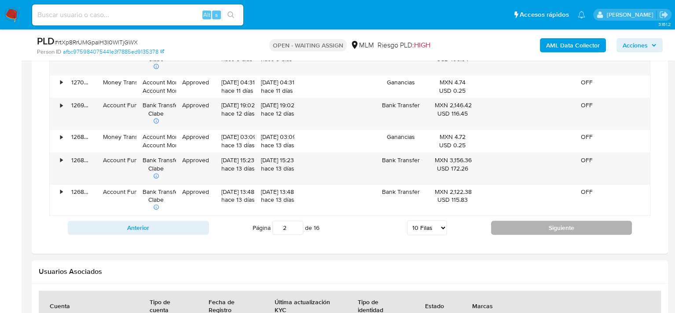
click at [545, 231] on button "Siguiente" at bounding box center [561, 228] width 141 height 14
type input "3"
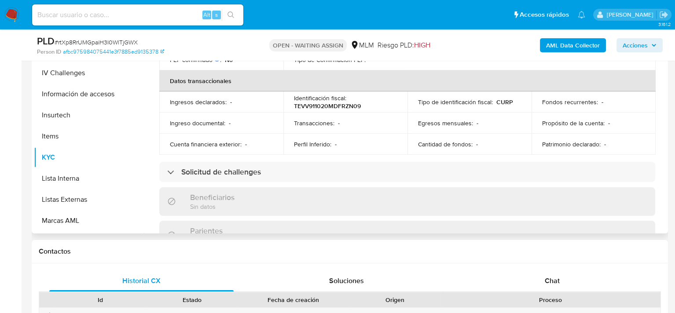
scroll to position [176, 0]
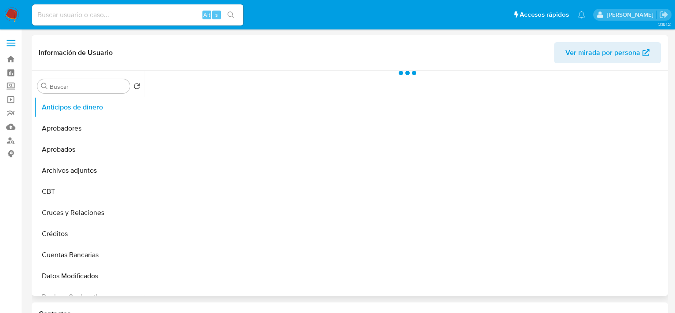
select select "10"
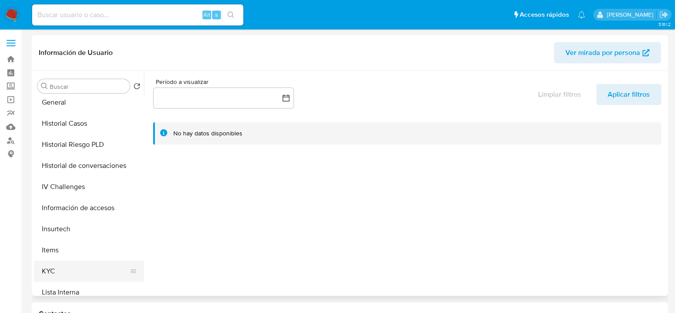
scroll to position [352, 0]
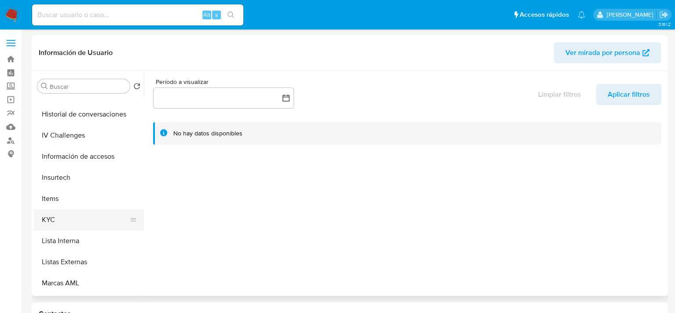
click at [67, 219] on button "KYC" at bounding box center [85, 220] width 103 height 21
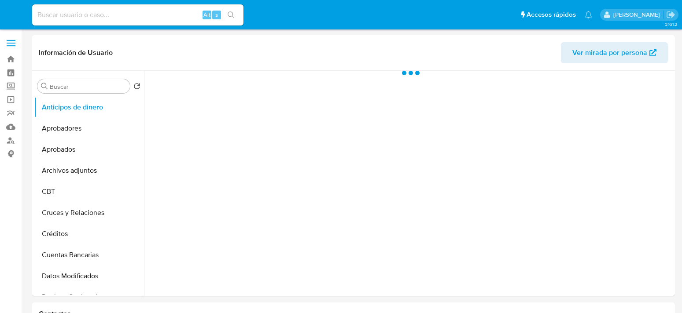
select select "10"
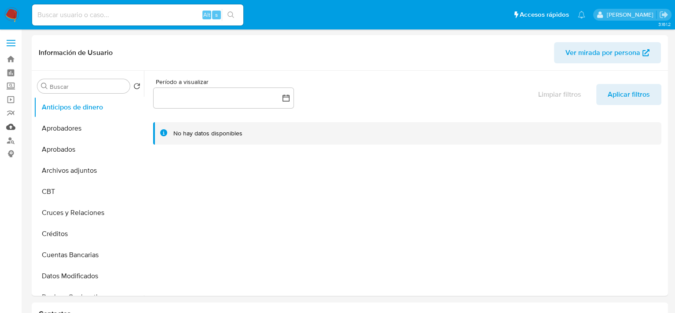
click at [11, 128] on link "Mulan" at bounding box center [52, 127] width 105 height 14
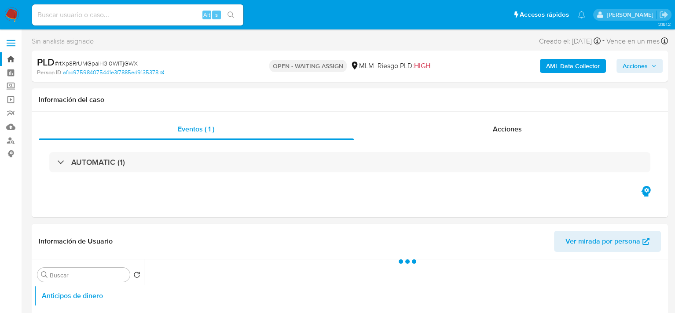
select select "10"
click at [10, 13] on img at bounding box center [11, 14] width 15 height 15
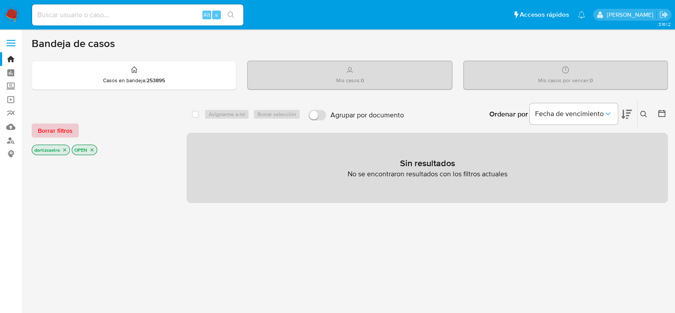
click at [62, 126] on span "Borrar filtros" at bounding box center [55, 131] width 35 height 12
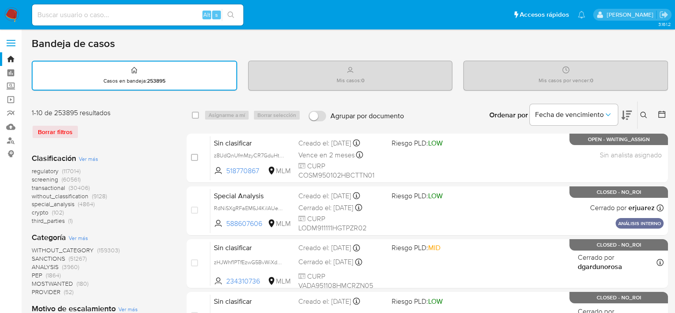
click at [644, 112] on icon at bounding box center [644, 115] width 7 height 7
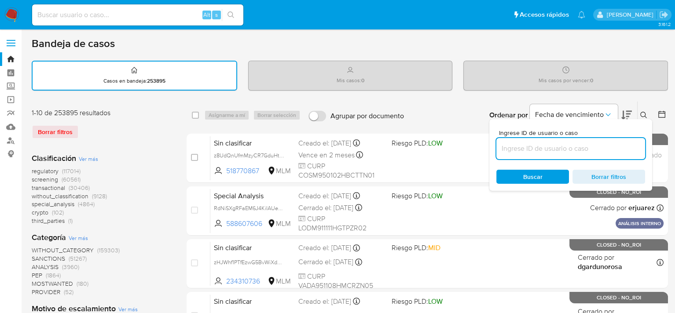
click at [567, 152] on input at bounding box center [571, 148] width 149 height 11
type input "1324725851"
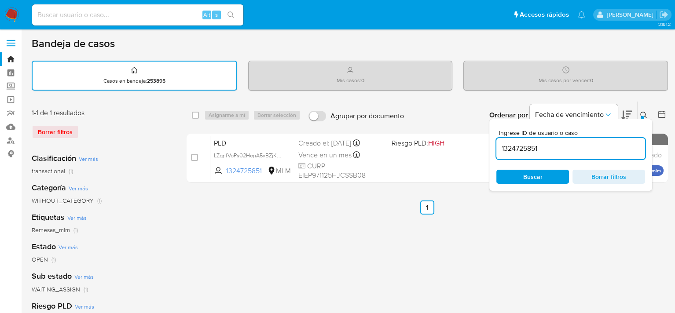
click at [547, 175] on span "Buscar" at bounding box center [533, 177] width 60 height 12
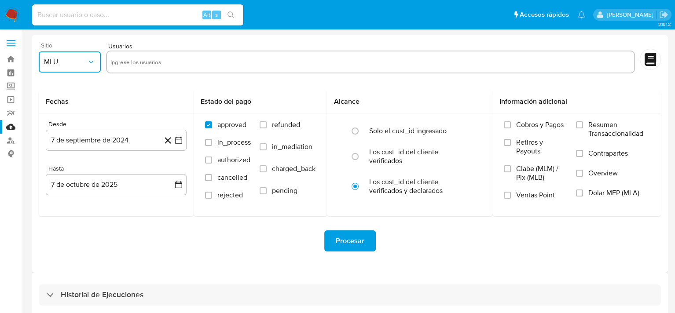
click at [82, 67] on button "MLU" at bounding box center [70, 62] width 62 height 21
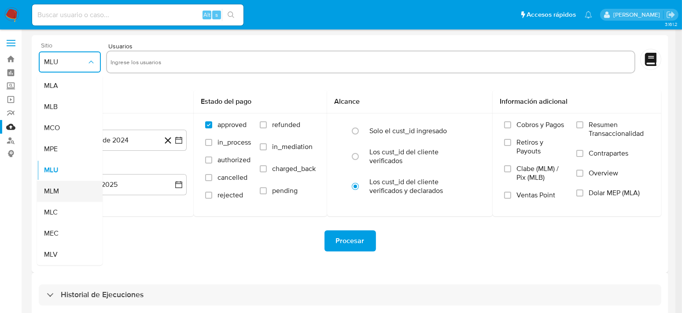
click at [59, 189] on div "MLM" at bounding box center [67, 191] width 46 height 21
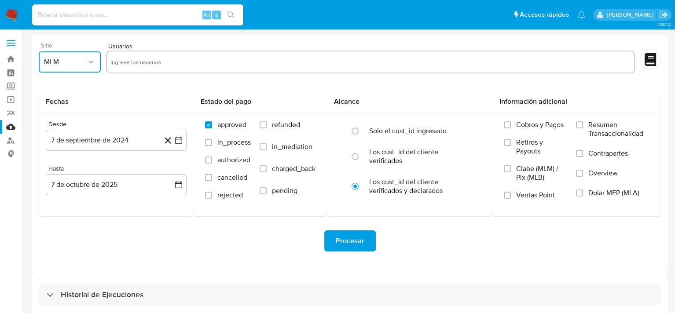
click at [134, 62] on input "text" at bounding box center [370, 62] width 520 height 14
type input "1324725851"
click at [168, 141] on icon at bounding box center [168, 140] width 7 height 7
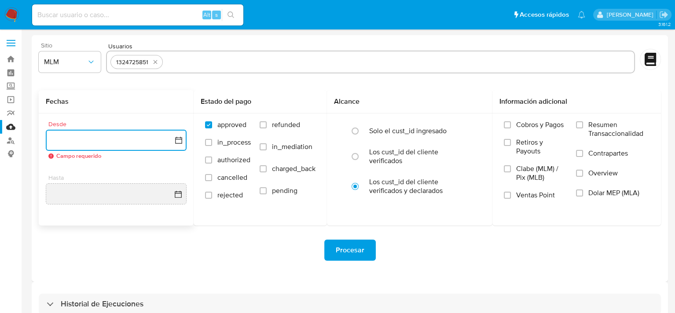
click at [182, 140] on icon "button" at bounding box center [178, 140] width 9 height 9
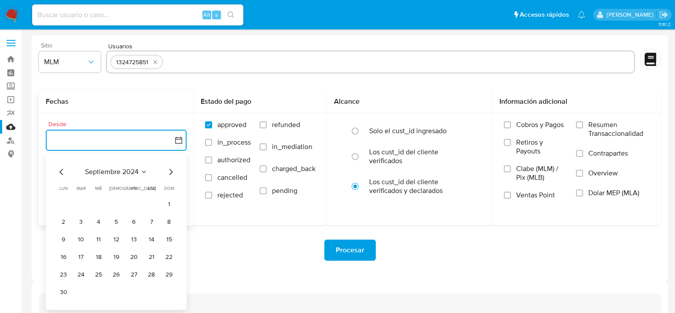
click at [171, 172] on icon "Mes siguiente" at bounding box center [171, 172] width 11 height 11
click at [139, 170] on icon "Seleccionar mes y año" at bounding box center [138, 172] width 7 height 7
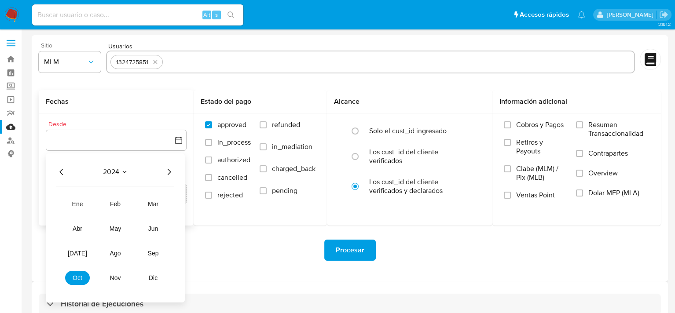
click at [167, 175] on icon "Año siguiente" at bounding box center [169, 172] width 11 height 11
click at [112, 231] on span "may" at bounding box center [115, 228] width 11 height 7
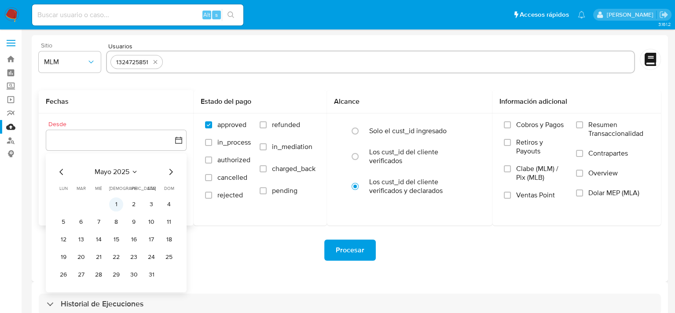
click at [114, 202] on button "1" at bounding box center [116, 205] width 14 height 14
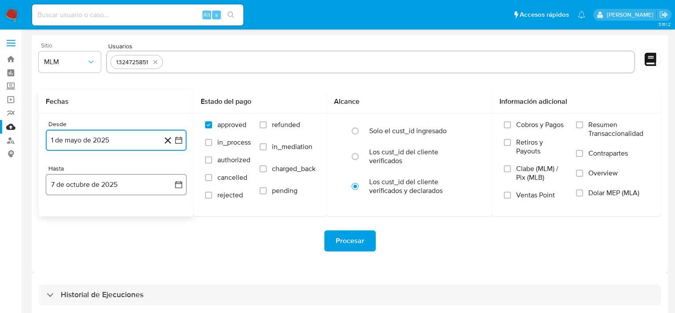
click at [180, 184] on icon "button" at bounding box center [178, 184] width 7 height 7
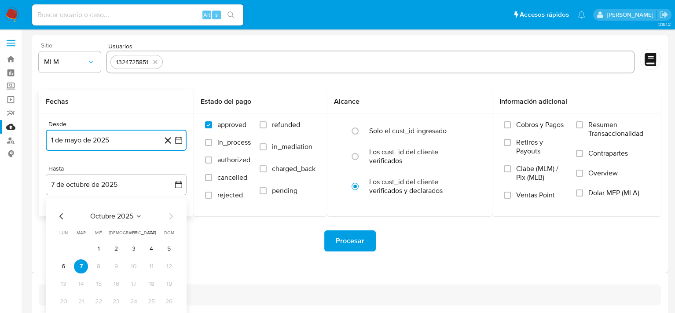
click at [59, 219] on icon "Mes anterior" at bounding box center [61, 216] width 11 height 11
click at [61, 217] on icon "Mes anterior" at bounding box center [61, 217] width 4 height 6
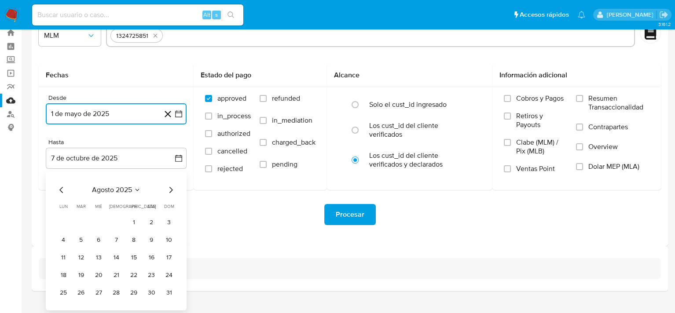
scroll to position [41, 0]
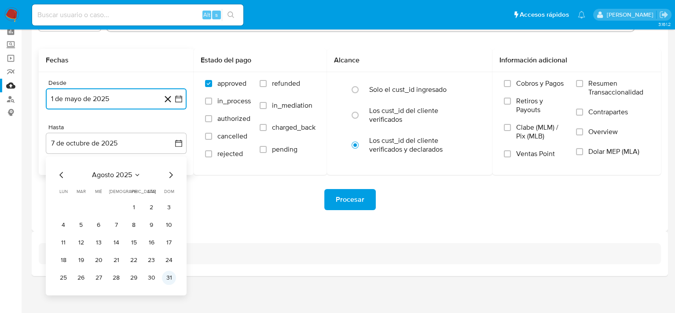
click at [167, 280] on button "31" at bounding box center [169, 278] width 14 height 14
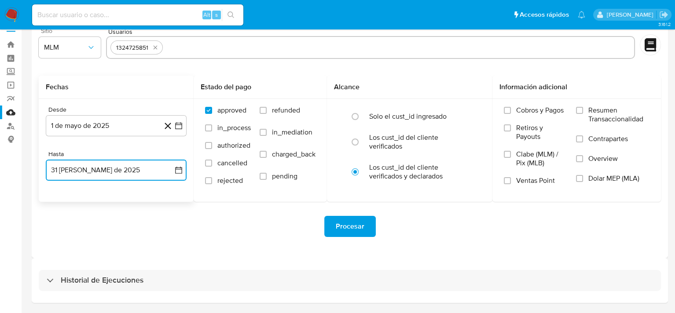
scroll to position [0, 0]
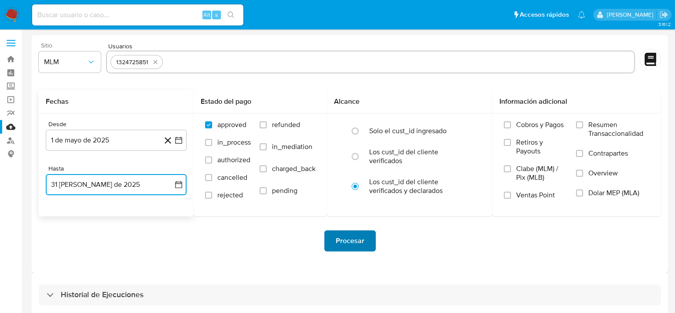
click at [351, 243] on span "Procesar" at bounding box center [350, 241] width 29 height 19
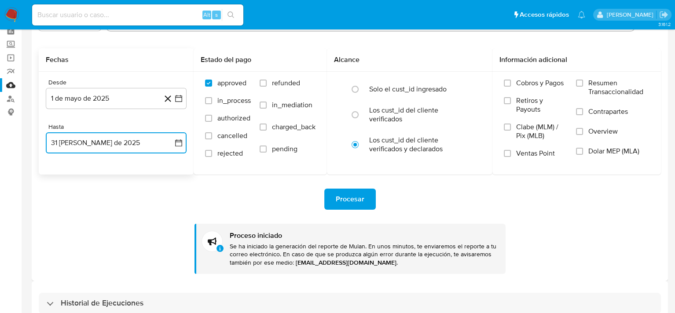
scroll to position [44, 0]
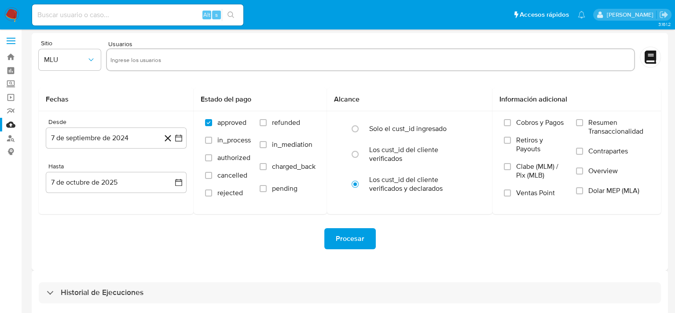
scroll to position [41, 0]
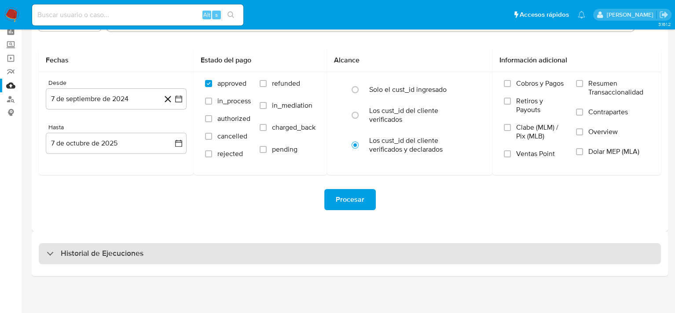
click at [105, 254] on h3 "Historial de Ejecuciones" at bounding box center [102, 254] width 83 height 11
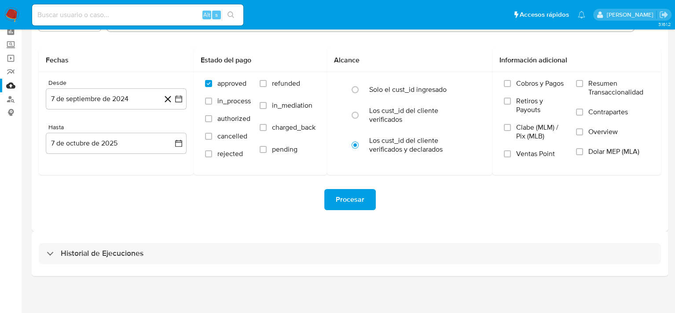
select select "10"
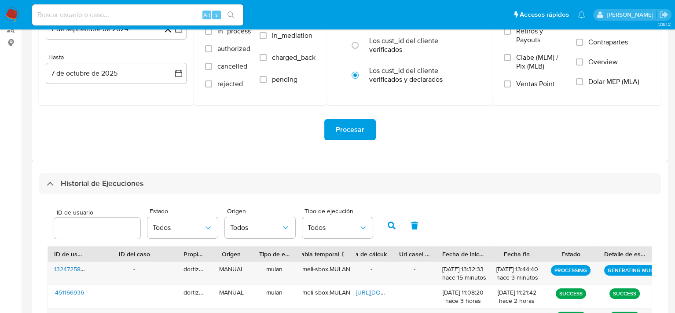
scroll to position [129, 0]
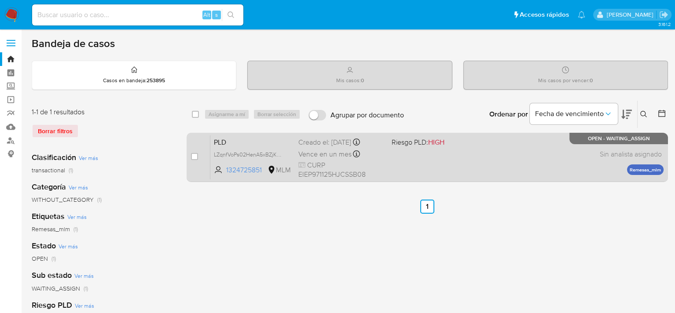
click at [397, 158] on div "PLD LZqnfVoPs02HenA5xBZjKWcZ 1324725851 MLM Riesgo PLD: HIGH Creado el: [DATE] …" at bounding box center [436, 157] width 453 height 44
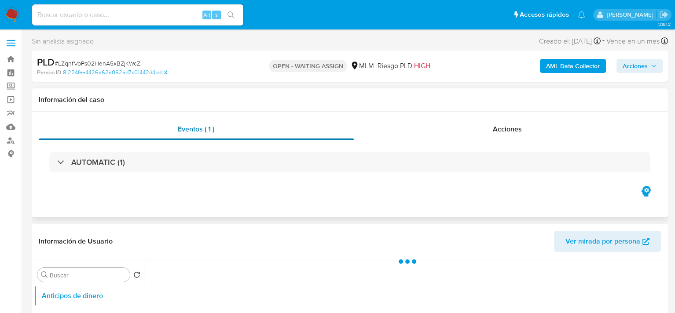
select select "10"
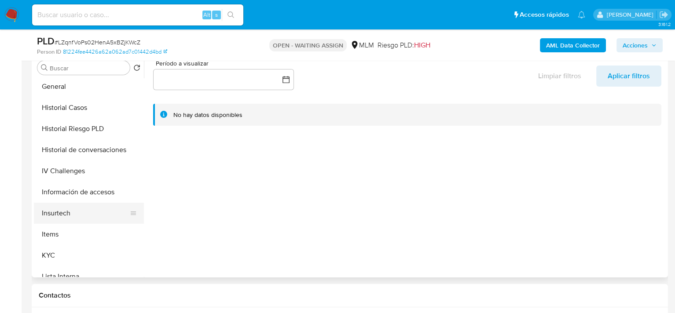
scroll to position [308, 0]
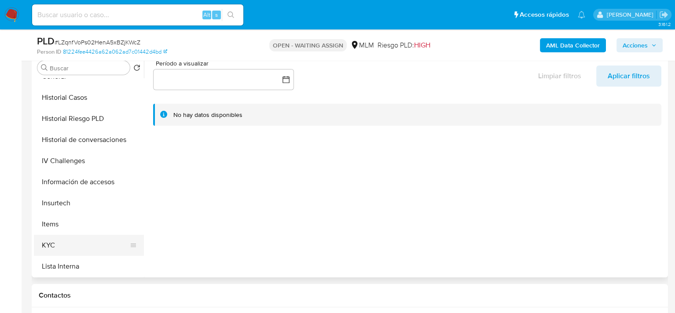
click at [68, 247] on button "KYC" at bounding box center [85, 245] width 103 height 21
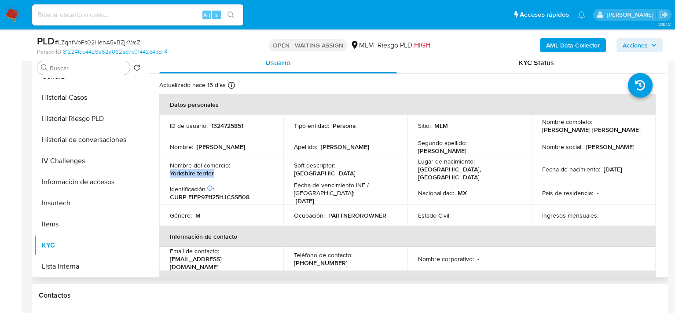
drag, startPoint x: 215, startPoint y: 170, endPoint x: 170, endPoint y: 171, distance: 44.5
click at [170, 171] on div "Nombre del comercio : Yorkshire terrier" at bounding box center [221, 170] width 103 height 16
copy p "Yorkshire terrier"
click at [347, 169] on p "[GEOGRAPHIC_DATA]" at bounding box center [325, 173] width 62 height 8
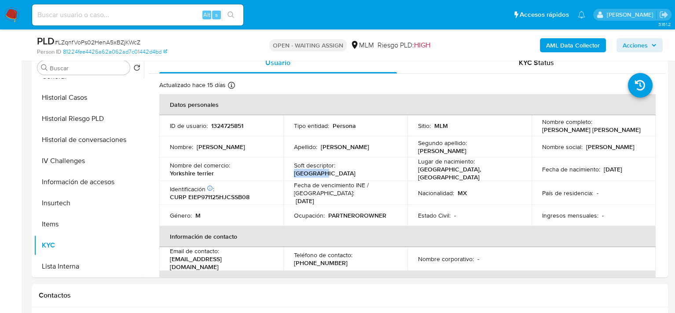
copy p "[GEOGRAPHIC_DATA]"
drag, startPoint x: 268, startPoint y: 258, endPoint x: 166, endPoint y: 260, distance: 102.6
click at [166, 260] on td "Email de contacto : [EMAIL_ADDRESS][DOMAIN_NAME]" at bounding box center [221, 259] width 124 height 24
drag, startPoint x: 539, startPoint y: 129, endPoint x: 629, endPoint y: 129, distance: 89.8
click at [629, 129] on td "Nombre completo : [PERSON_NAME] [PERSON_NAME]" at bounding box center [594, 125] width 124 height 21
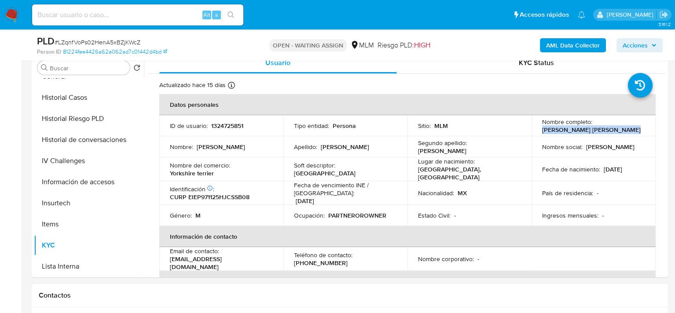
copy p "[PERSON_NAME] [PERSON_NAME]"
click at [320, 261] on p "[PHONE_NUMBER]" at bounding box center [321, 263] width 54 height 8
drag, startPoint x: 339, startPoint y: 258, endPoint x: 291, endPoint y: 258, distance: 48.0
click at [291, 258] on td "Teléfono de contacto : [PHONE_NUMBER]" at bounding box center [346, 259] width 124 height 24
copy p "[PHONE_NUMBER]"
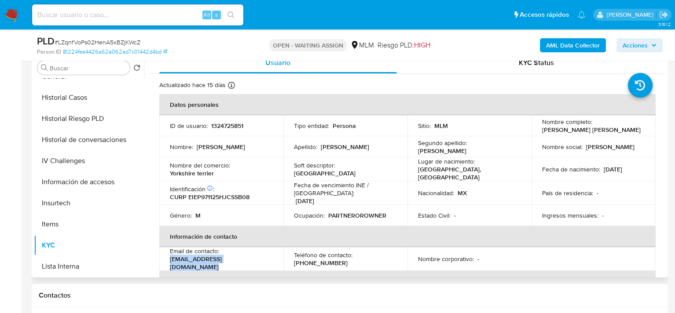
drag, startPoint x: 258, startPoint y: 257, endPoint x: 165, endPoint y: 258, distance: 93.3
click at [165, 258] on td "Email de contacto : pabloesparza971125@gmail.com" at bounding box center [221, 259] width 124 height 24
copy p "pabloesparza971125@gmail.com"
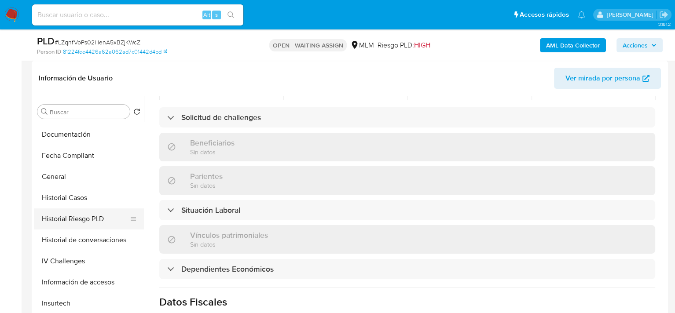
scroll to position [238, 0]
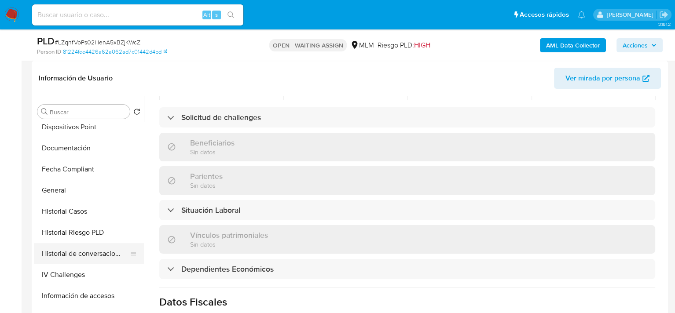
click at [100, 249] on button "Historial de conversaciones" at bounding box center [85, 253] width 103 height 21
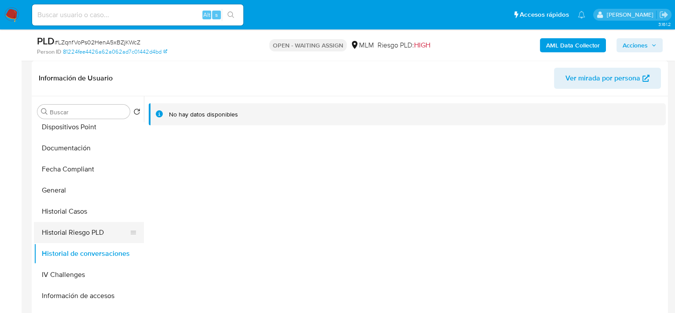
click at [80, 233] on button "Historial Riesgo PLD" at bounding box center [85, 232] width 103 height 21
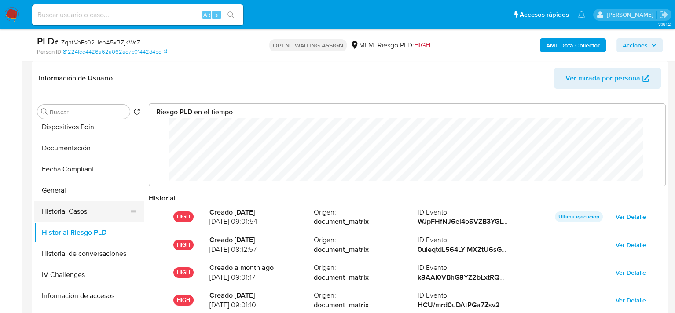
scroll to position [66, 499]
click at [81, 210] on button "Historial Casos" at bounding box center [85, 211] width 103 height 21
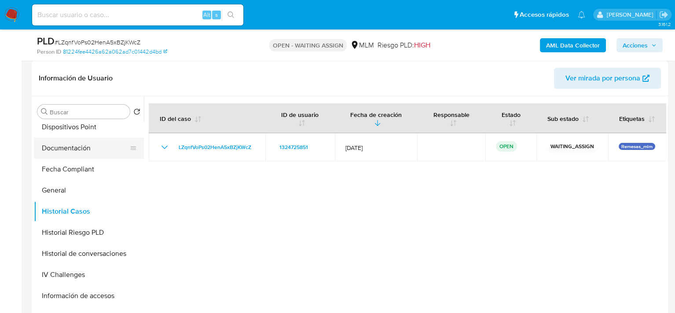
click at [80, 150] on button "Documentación" at bounding box center [85, 148] width 103 height 21
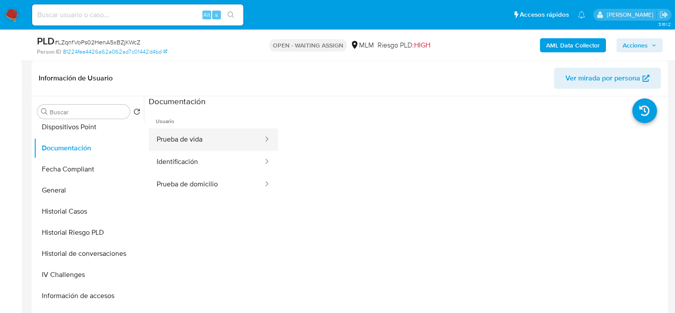
click at [193, 143] on button "Prueba de vida" at bounding box center [206, 140] width 115 height 22
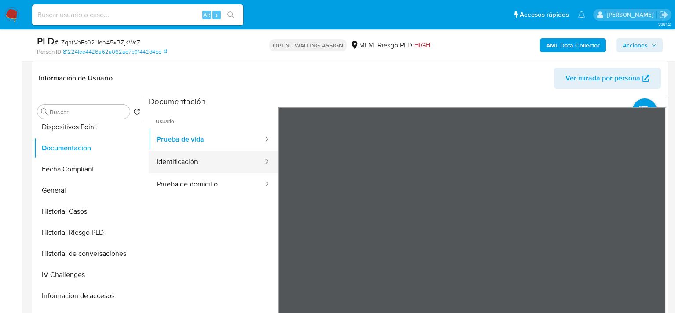
click at [195, 155] on button "Identificación" at bounding box center [206, 162] width 115 height 22
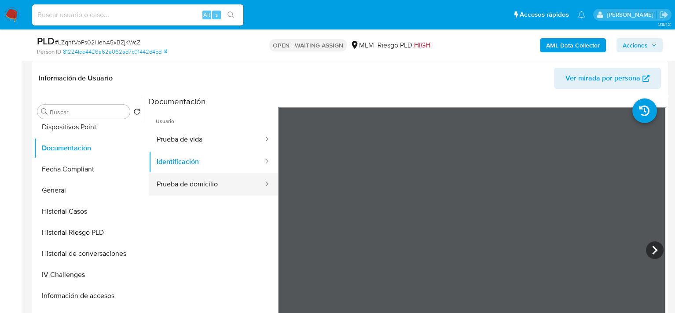
click at [202, 177] on button "Prueba de domicilio" at bounding box center [206, 184] width 115 height 22
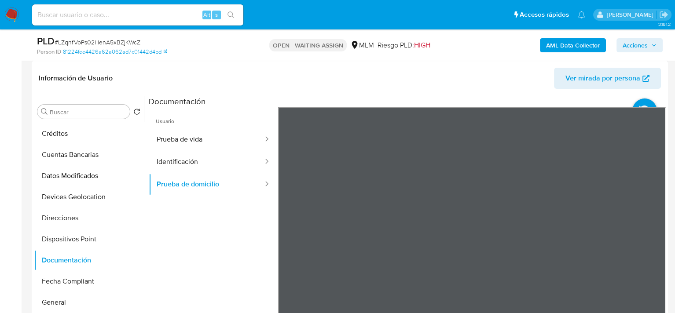
scroll to position [106, 0]
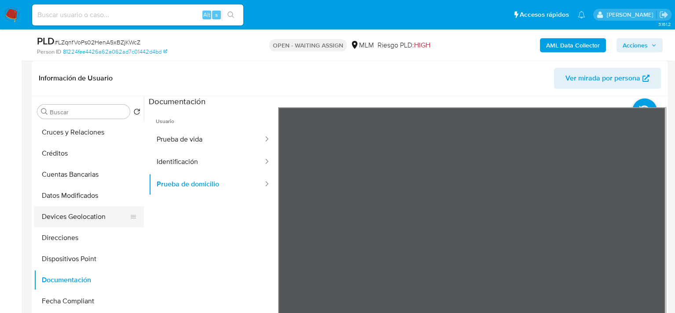
click at [84, 222] on button "Devices Geolocation" at bounding box center [85, 216] width 103 height 21
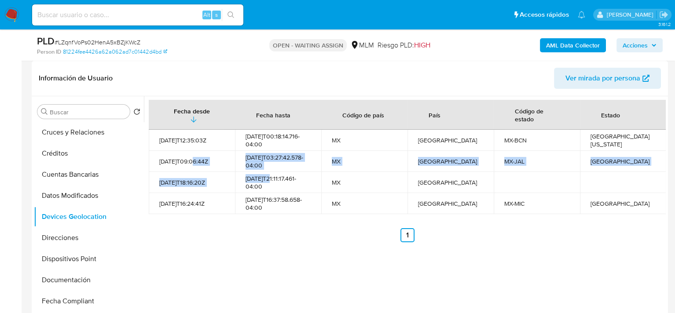
drag, startPoint x: 195, startPoint y: 158, endPoint x: 244, endPoint y: 192, distance: 60.7
click at [244, 192] on tbody "2023-04-08T12:35:03Z 2025-10-05T00:18:14.716-04:00 MX México MX-BCN Baja Califo…" at bounding box center [408, 172] width 518 height 85
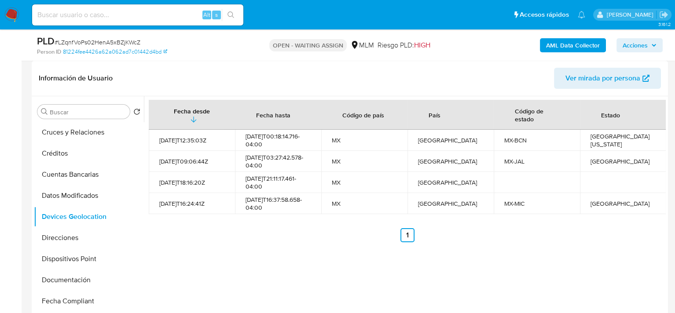
click at [273, 248] on div "Fecha desde Fecha hasta Código de país País Código de estado Estado 2023-04-08T…" at bounding box center [405, 208] width 522 height 225
click at [59, 240] on button "Direcciones" at bounding box center [85, 238] width 103 height 21
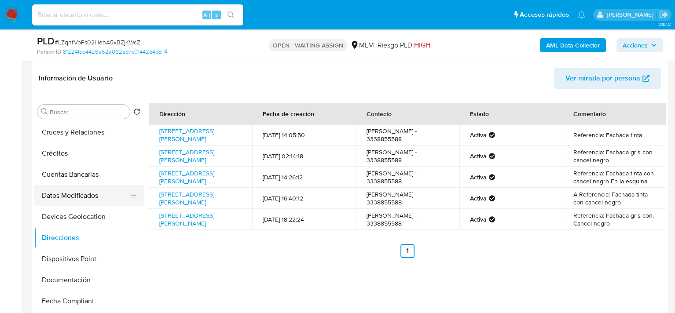
scroll to position [62, 0]
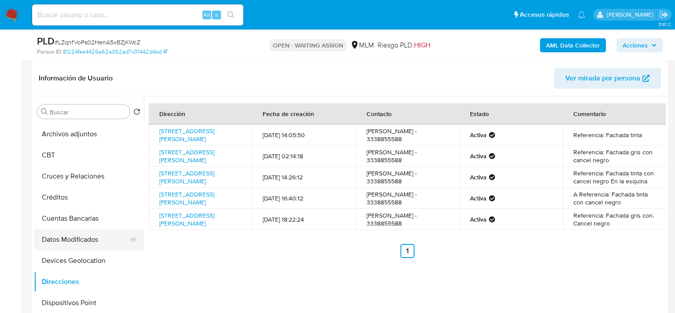
click at [91, 232] on button "Datos Modificados" at bounding box center [85, 239] width 103 height 21
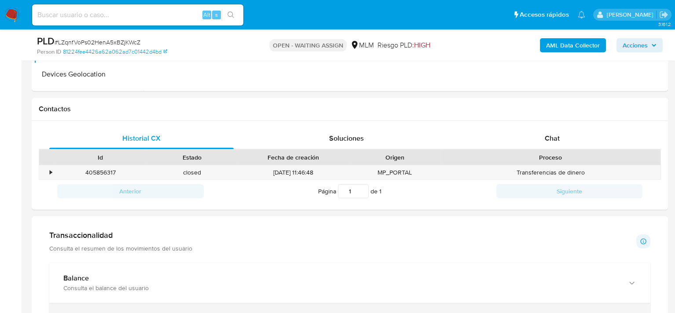
scroll to position [440, 0]
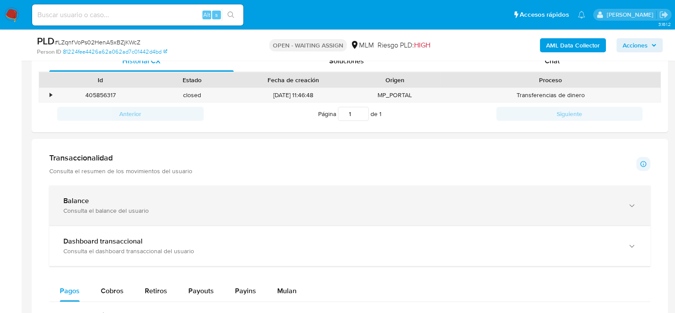
click at [93, 209] on div "Consulta el balance del usuario" at bounding box center [341, 211] width 556 height 8
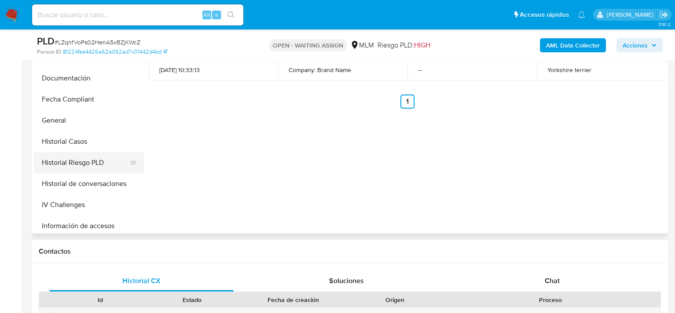
scroll to position [308, 0]
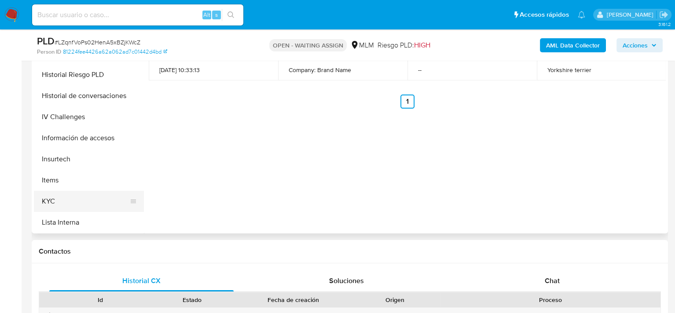
click at [69, 200] on button "KYC" at bounding box center [85, 201] width 103 height 21
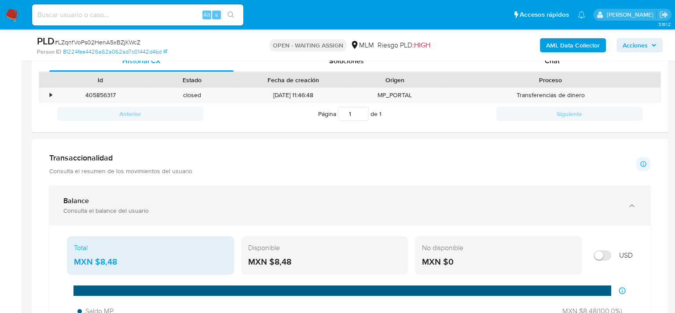
scroll to position [396, 0]
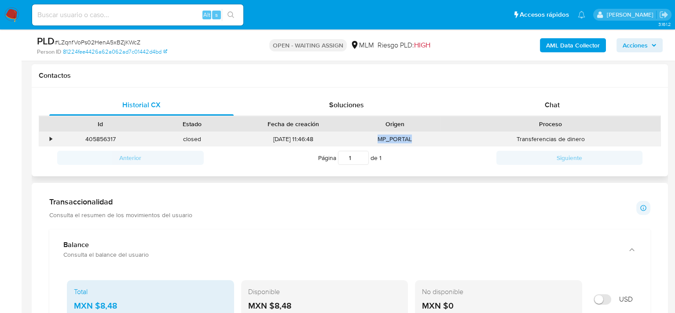
drag, startPoint x: 425, startPoint y: 140, endPoint x: 363, endPoint y: 139, distance: 62.1
click at [363, 139] on div "MP_PORTAL" at bounding box center [395, 139] width 92 height 15
click at [339, 104] on span "Soluciones" at bounding box center [346, 105] width 35 height 10
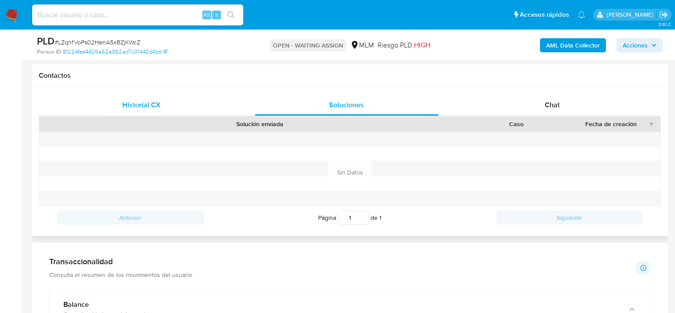
click at [172, 106] on div "Historial CX" at bounding box center [141, 105] width 184 height 21
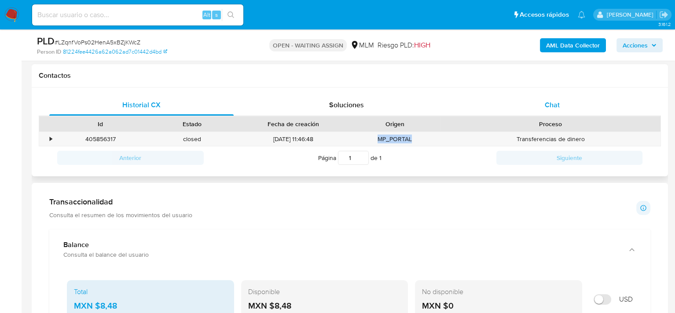
click at [541, 107] on div "Chat" at bounding box center [552, 105] width 184 height 21
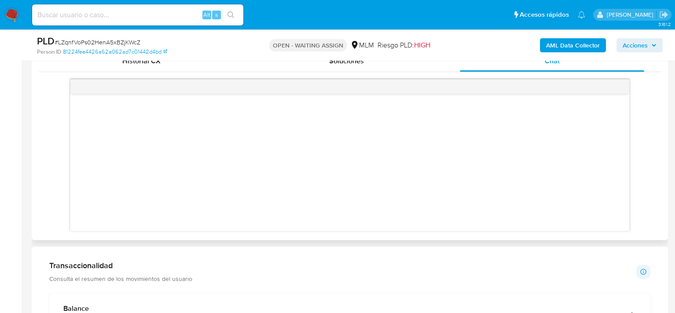
click at [324, 197] on div at bounding box center [350, 162] width 560 height 137
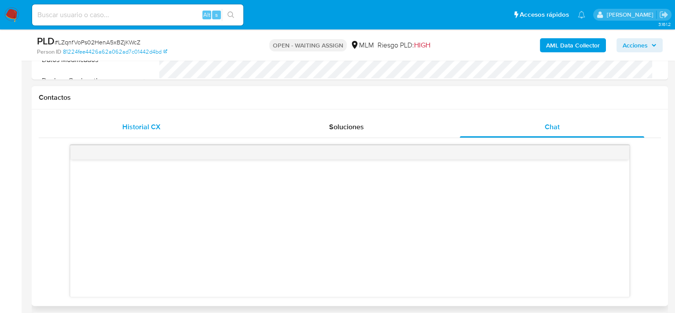
scroll to position [352, 0]
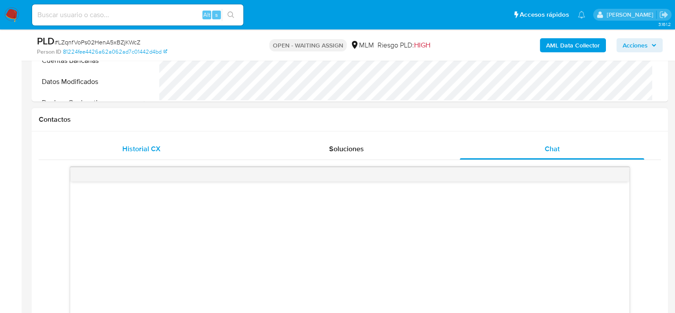
click at [146, 148] on span "Historial CX" at bounding box center [141, 149] width 38 height 10
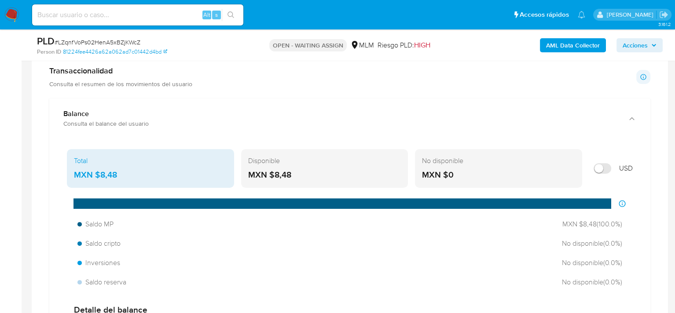
scroll to position [528, 0]
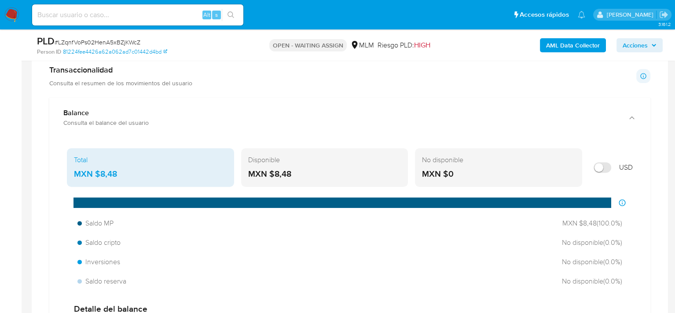
click at [601, 170] on input "Mostrar en USD" at bounding box center [603, 167] width 18 height 11
checkbox input "false"
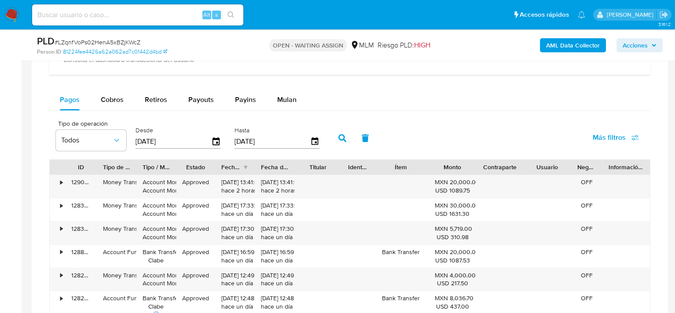
scroll to position [924, 0]
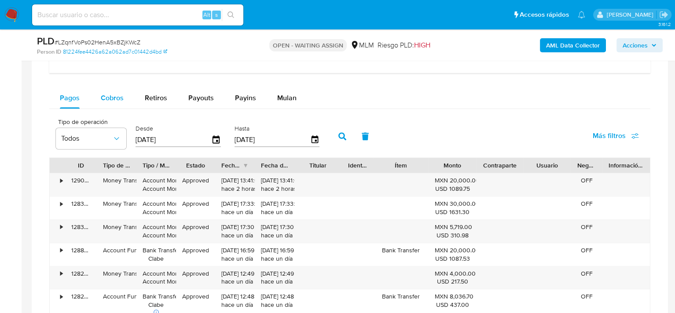
click at [112, 98] on span "Cobros" at bounding box center [112, 98] width 23 height 10
select select "10"
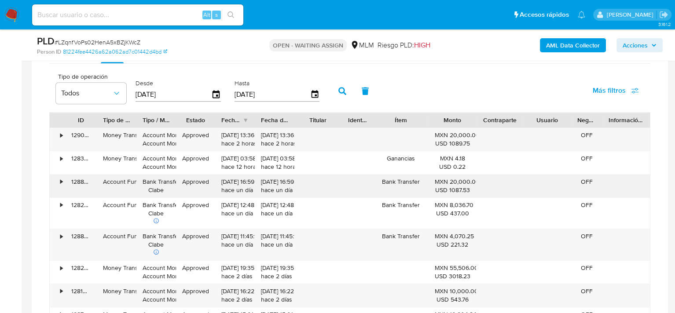
scroll to position [1013, 0]
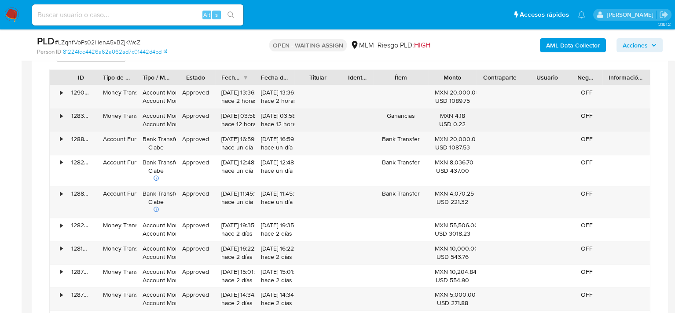
drag, startPoint x: 448, startPoint y: 92, endPoint x: 454, endPoint y: 110, distance: 19.2
click at [456, 100] on div "MXN 20,000.00 USD 1089.75" at bounding box center [452, 96] width 35 height 17
drag, startPoint x: 442, startPoint y: 114, endPoint x: 462, endPoint y: 120, distance: 21.3
click at [462, 120] on div "MXN 4.18 USD 0.22" at bounding box center [452, 120] width 35 height 17
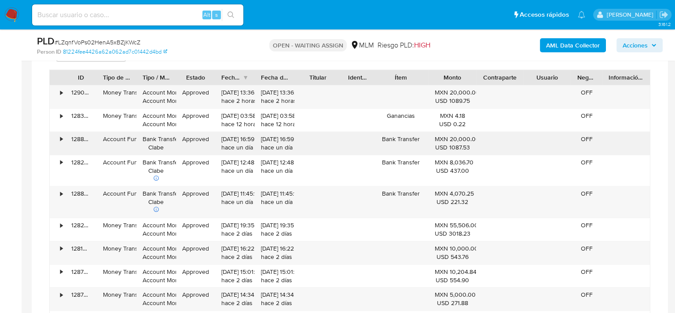
drag, startPoint x: 442, startPoint y: 142, endPoint x: 471, endPoint y: 149, distance: 30.2
click at [471, 149] on div "MXN 20,000.00 USD 1087.53" at bounding box center [453, 143] width 48 height 23
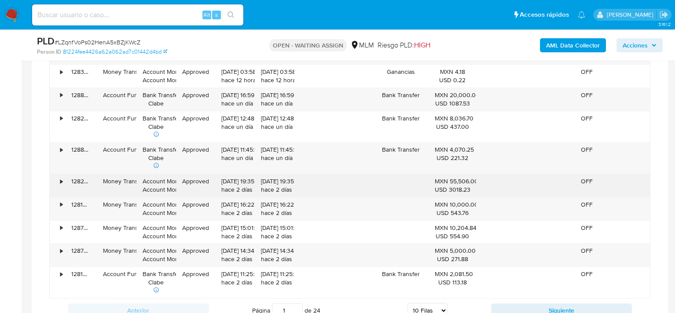
drag, startPoint x: 440, startPoint y: 181, endPoint x: 468, endPoint y: 194, distance: 30.8
click at [468, 194] on div "MXN 55,506.00 USD 3018.23" at bounding box center [453, 185] width 48 height 23
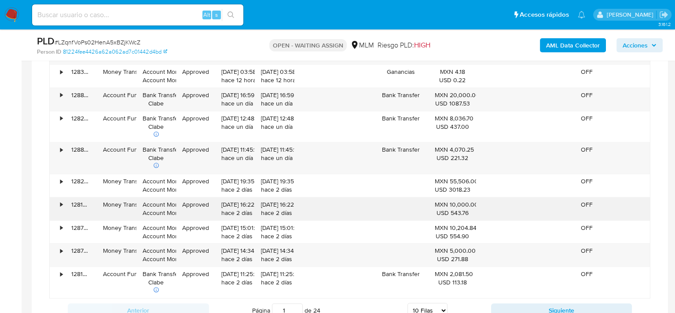
drag, startPoint x: 441, startPoint y: 205, endPoint x: 468, endPoint y: 213, distance: 28.3
click at [468, 213] on div "MXN 10,000.00 USD 543.76" at bounding box center [452, 209] width 35 height 17
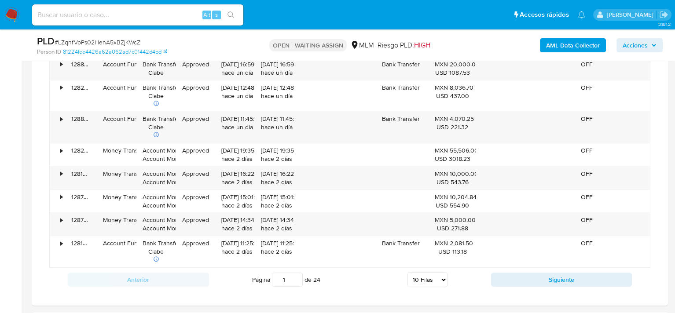
scroll to position [1101, 0]
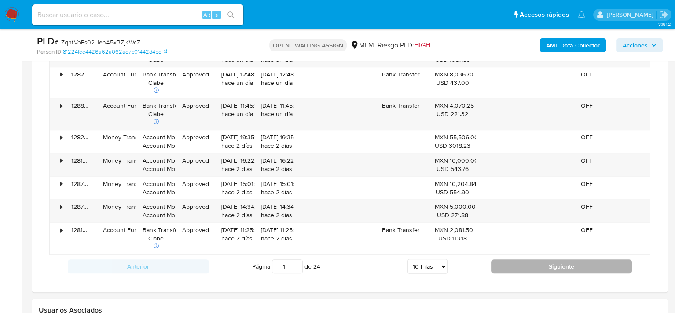
click at [568, 265] on button "Siguiente" at bounding box center [561, 267] width 141 height 14
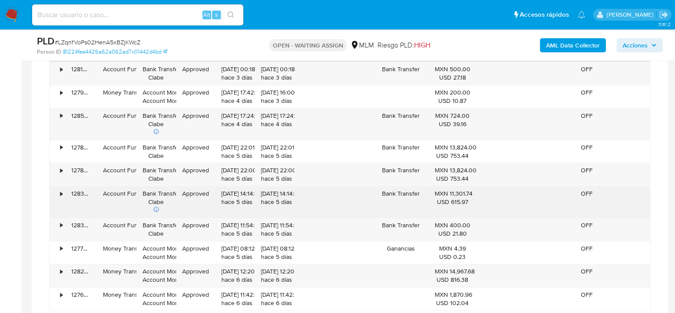
scroll to position [1057, 0]
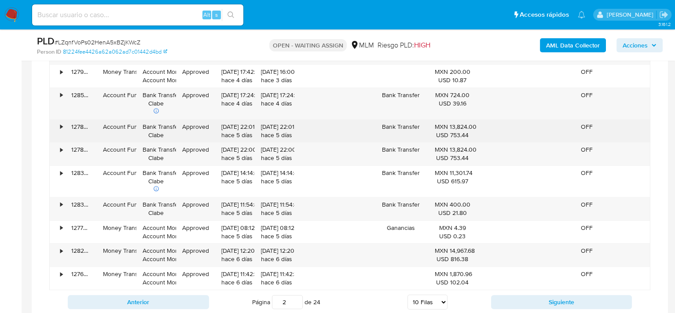
drag, startPoint x: 457, startPoint y: 126, endPoint x: 471, endPoint y: 130, distance: 14.3
click at [471, 130] on div "MXN 13,824.00 USD 753.44" at bounding box center [453, 131] width 48 height 23
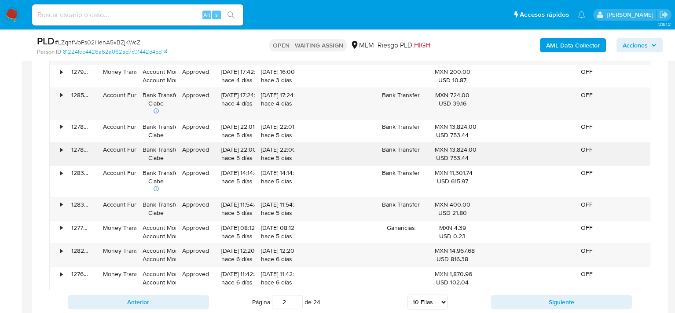
drag, startPoint x: 443, startPoint y: 155, endPoint x: 466, endPoint y: 158, distance: 22.7
click at [466, 158] on div "USD 753.44" at bounding box center [452, 158] width 35 height 8
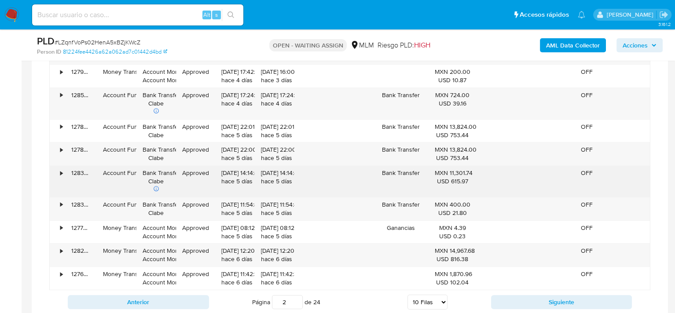
click at [457, 177] on div "USD 615.97" at bounding box center [452, 181] width 35 height 8
drag, startPoint x: 448, startPoint y: 173, endPoint x: 465, endPoint y: 189, distance: 23.7
click at [465, 189] on div "MXN 11,301.74 USD 615.97" at bounding box center [453, 181] width 48 height 31
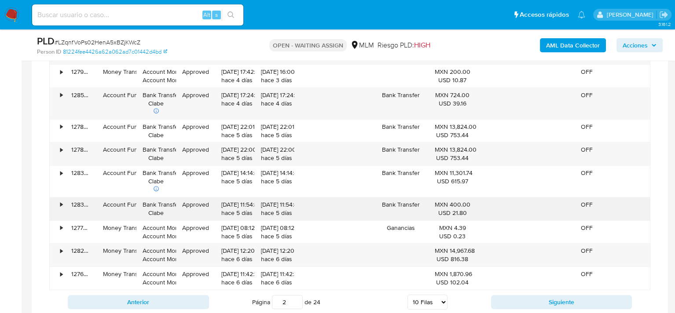
click at [457, 207] on div "MXN 400.00 USD 21.80" at bounding box center [452, 209] width 35 height 17
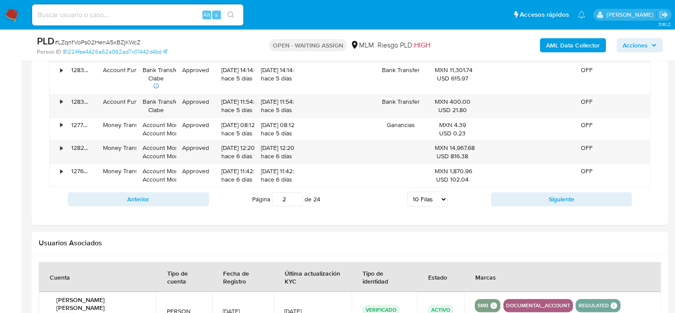
scroll to position [1145, 0]
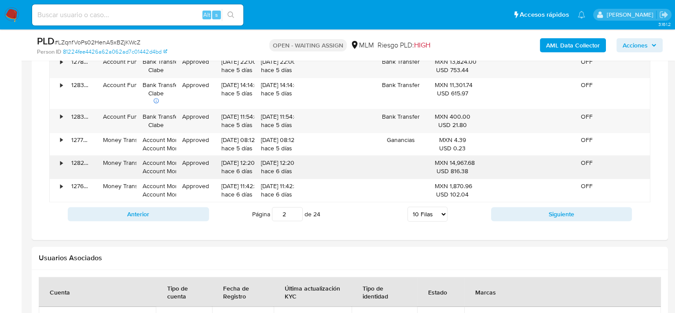
drag, startPoint x: 439, startPoint y: 162, endPoint x: 471, endPoint y: 177, distance: 34.7
click at [471, 177] on div "MXN 14,967.68 USD 816.38" at bounding box center [453, 167] width 48 height 23
click at [489, 220] on div "Página 2 de 24 5 Filas 10 Filas 20 Filas 25 Filas 50 Filas 100 Filas" at bounding box center [350, 215] width 282 height 18
click at [524, 219] on button "Siguiente" at bounding box center [561, 214] width 141 height 14
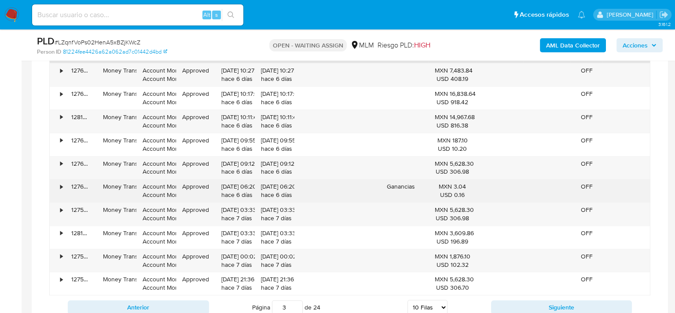
scroll to position [1057, 0]
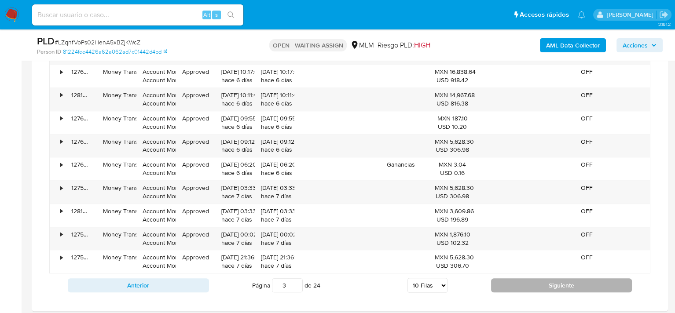
click at [530, 289] on button "Siguiente" at bounding box center [561, 286] width 141 height 14
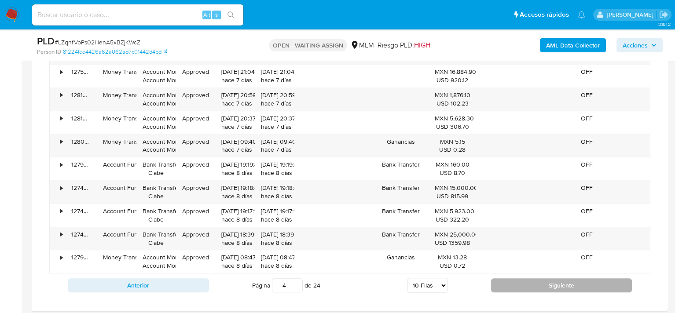
click at [530, 290] on button "Siguiente" at bounding box center [561, 286] width 141 height 14
type input "5"
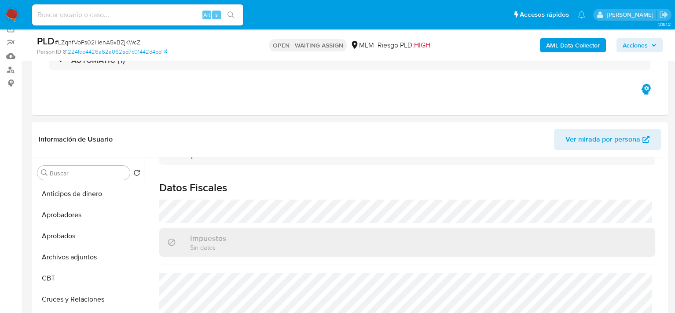
scroll to position [0, 0]
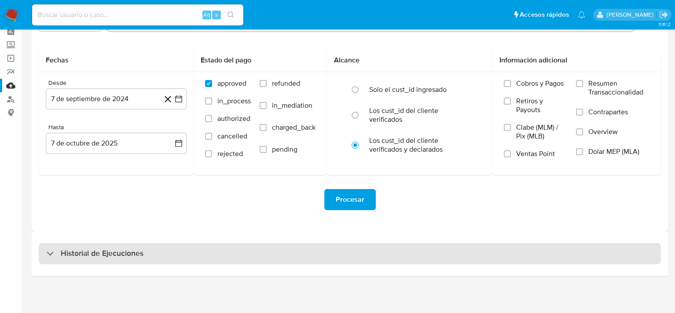
click at [121, 253] on h3 "Historial de Ejecuciones" at bounding box center [102, 254] width 83 height 11
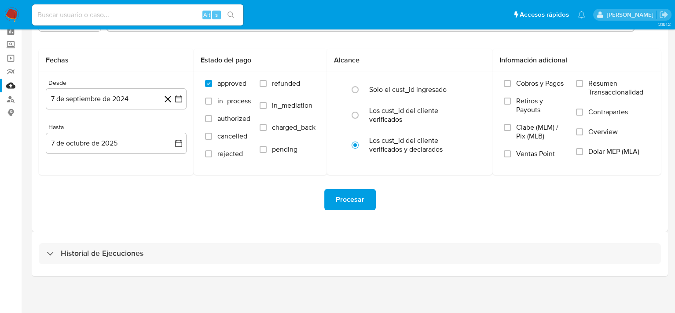
select select "10"
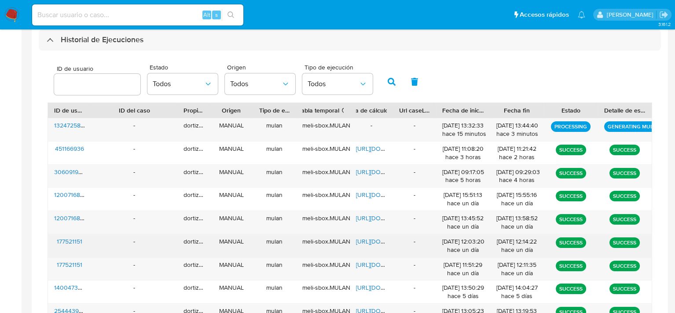
scroll to position [261, 0]
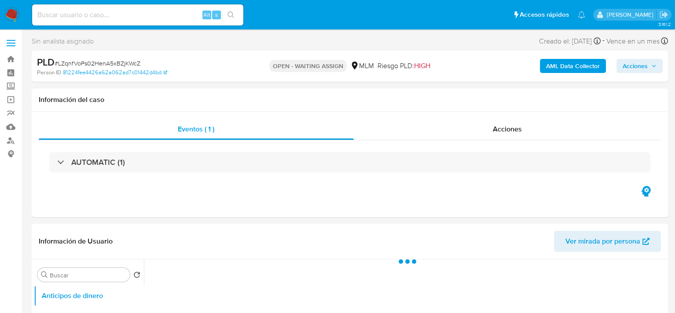
select select "10"
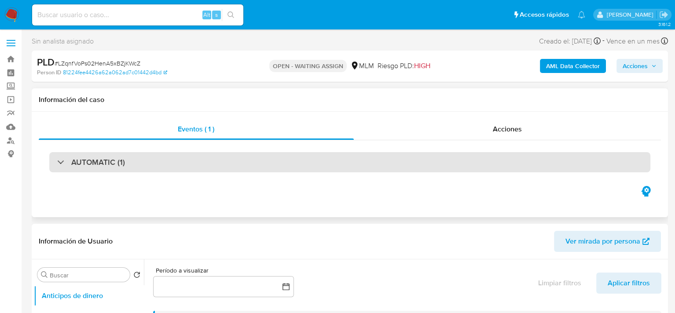
click at [514, 169] on div "AUTOMATIC (1)" at bounding box center [349, 162] width 601 height 20
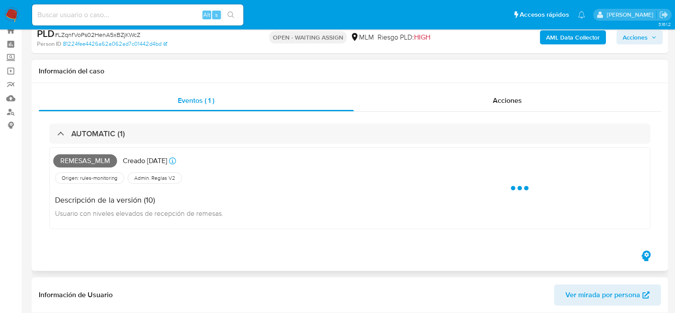
scroll to position [44, 0]
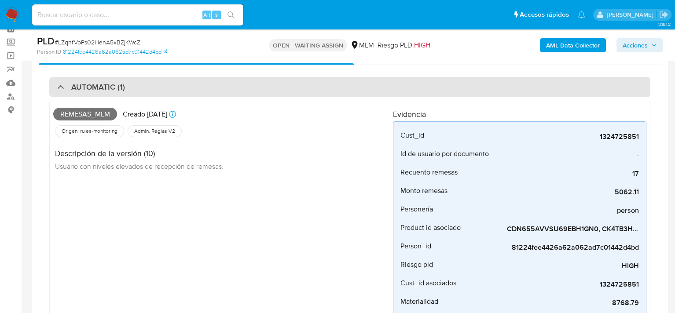
click at [57, 87] on div at bounding box center [57, 87] width 0 height 0
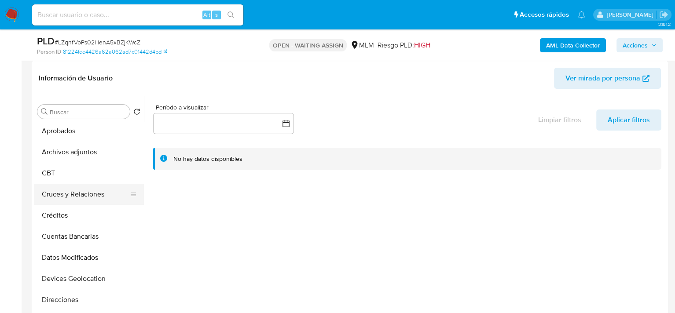
click at [80, 196] on button "Cruces y Relaciones" at bounding box center [85, 194] width 103 height 21
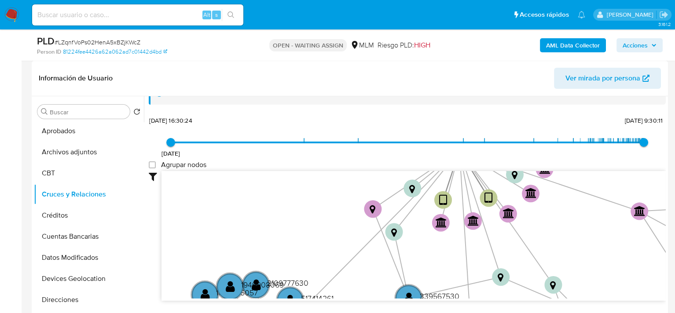
scroll to position [33, 0]
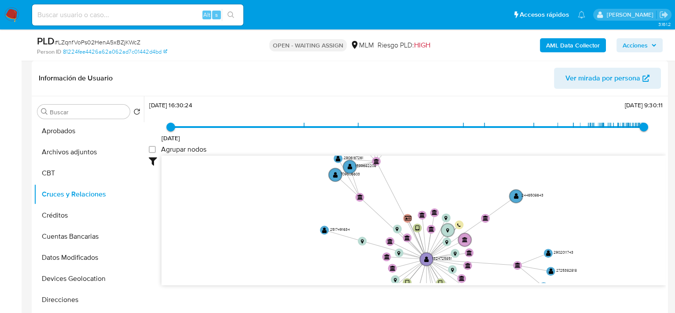
drag, startPoint x: 391, startPoint y: 254, endPoint x: 409, endPoint y: 328, distance: 76.7
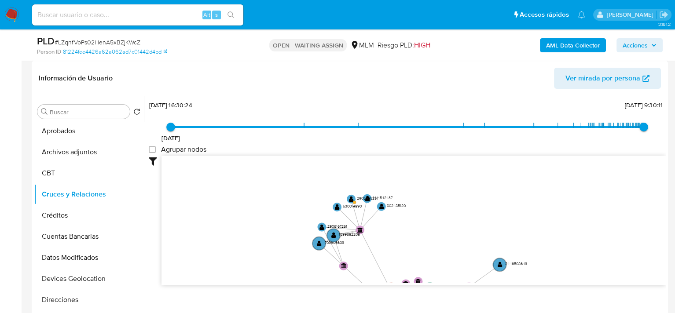
drag, startPoint x: 380, startPoint y: 227, endPoint x: 344, endPoint y: 212, distance: 39.1
click at [362, 288] on div "Filtros Confianza alta Device Tarjeta Persona validada Teléfono validado Confia…" at bounding box center [407, 237] width 517 height 162
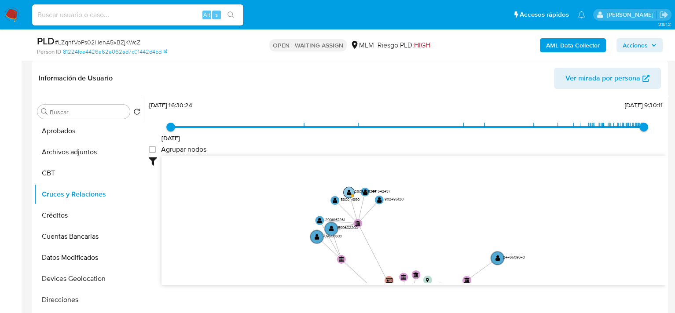
click at [347, 189] on text "" at bounding box center [349, 192] width 5 height 6
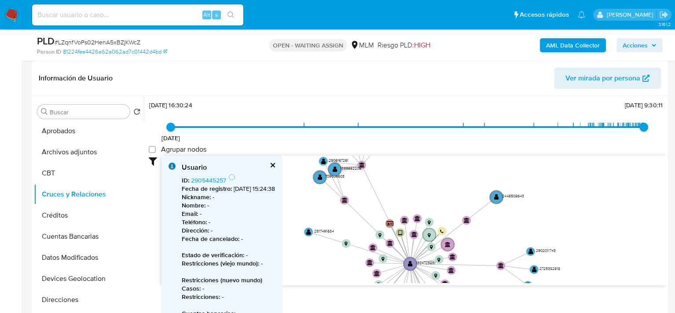
drag, startPoint x: 438, startPoint y: 232, endPoint x: 447, endPoint y: 158, distance: 74.0
click at [447, 158] on icon "user-1324725851  1324725851 device-6406698008813b001887c52f  device-68e4bf436…" at bounding box center [414, 220] width 505 height 128
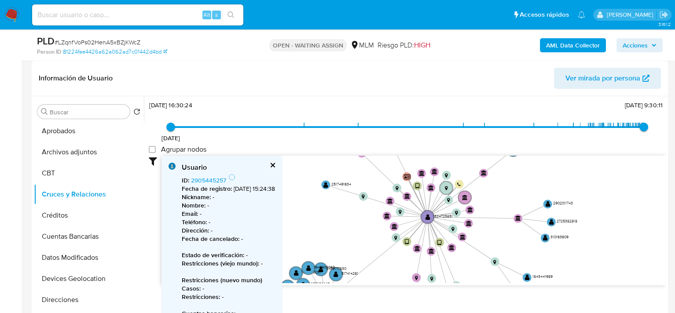
drag, startPoint x: 522, startPoint y: 240, endPoint x: 532, endPoint y: 207, distance: 34.1
click at [532, 207] on icon "user-1324725851  1324725851 device-6406698008813b001887c52f  device-68e4bf436…" at bounding box center [414, 220] width 505 height 128
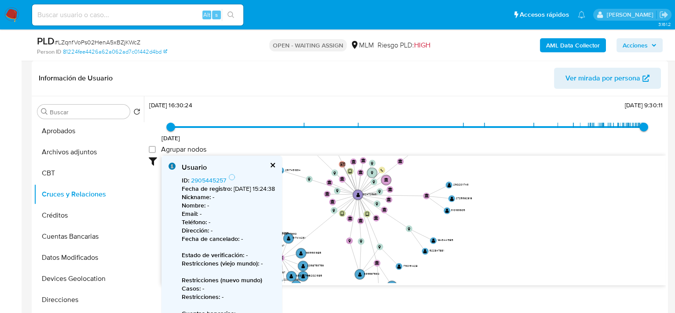
drag, startPoint x: 406, startPoint y: 210, endPoint x: 334, endPoint y: 183, distance: 76.8
click at [334, 183] on icon "user-1324725851  1324725851 device-6406698008813b001887c52f  device-68e4bf436…" at bounding box center [414, 220] width 505 height 128
